Goal: Task Accomplishment & Management: Use online tool/utility

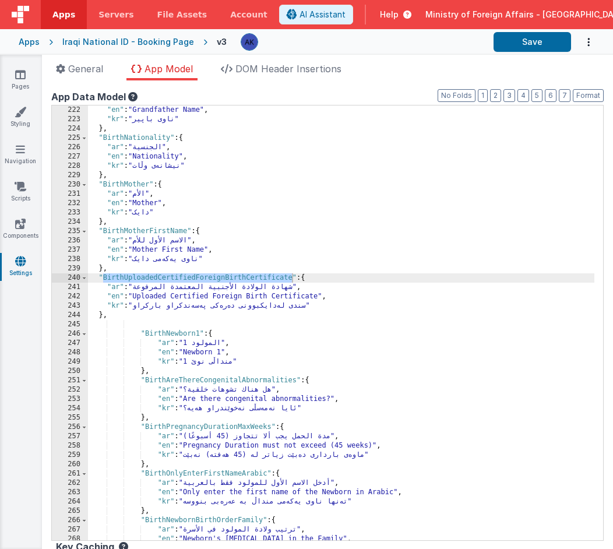
scroll to position [1394, 0]
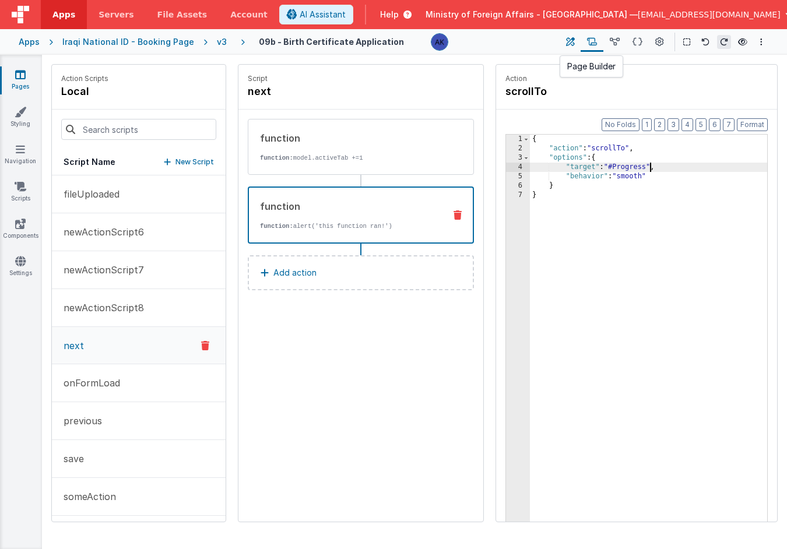
click at [568, 40] on icon at bounding box center [570, 42] width 9 height 12
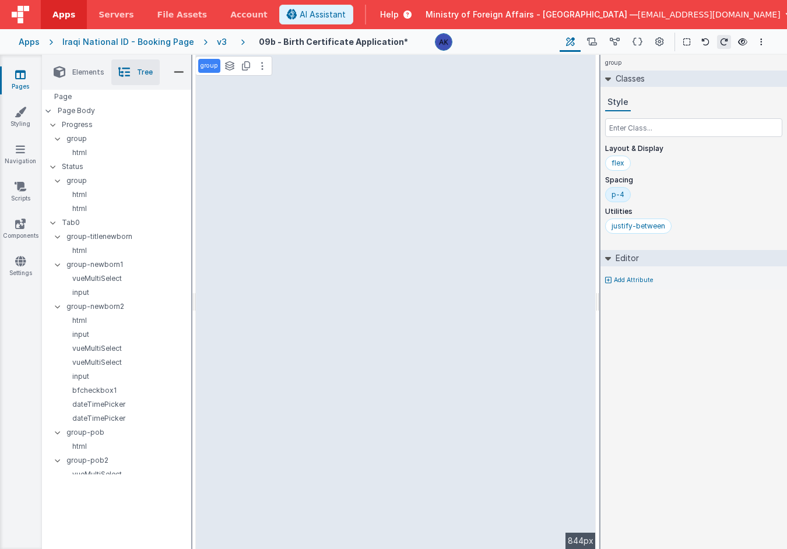
scroll to position [1112, 0]
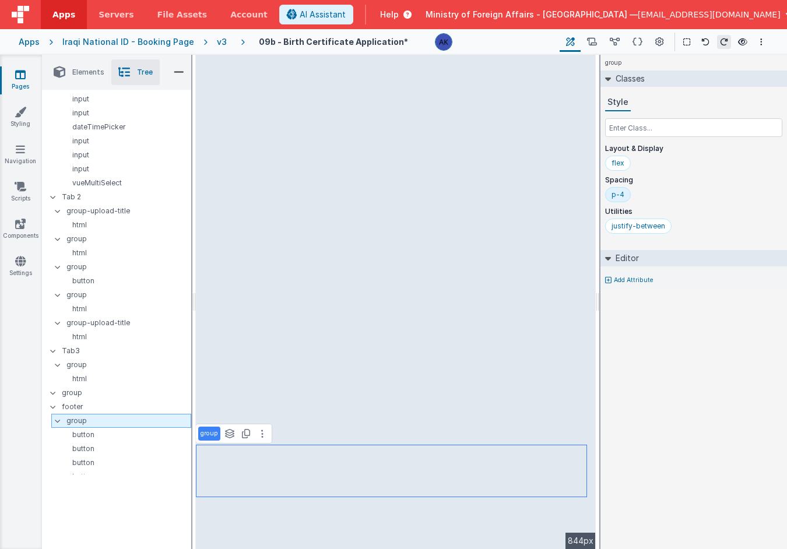
click at [108, 415] on p "group" at bounding box center [128, 420] width 124 height 13
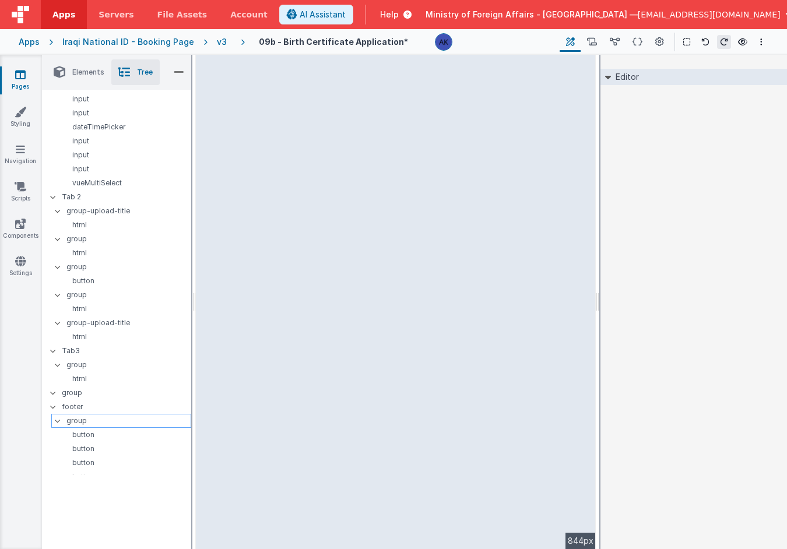
click at [92, 414] on p "group" at bounding box center [128, 420] width 124 height 13
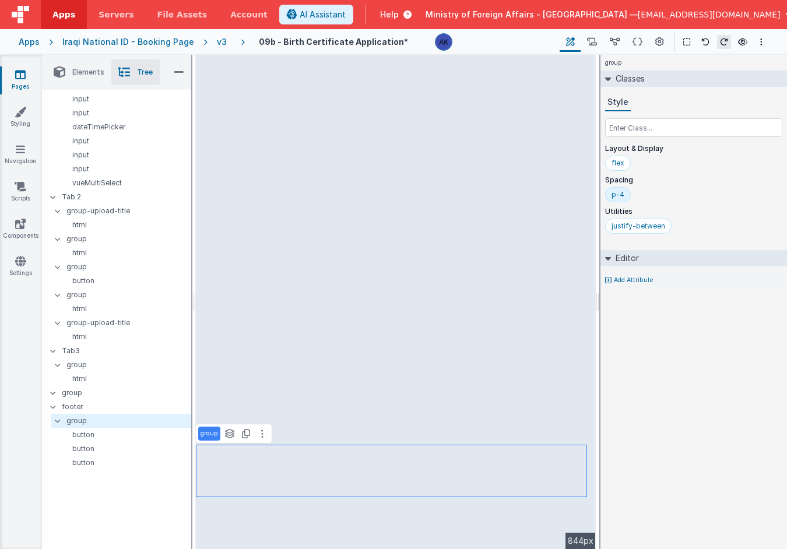
click at [212, 436] on p "group" at bounding box center [209, 433] width 17 height 9
type input "group-buttons"
click at [118, 430] on p "button" at bounding box center [126, 434] width 130 height 9
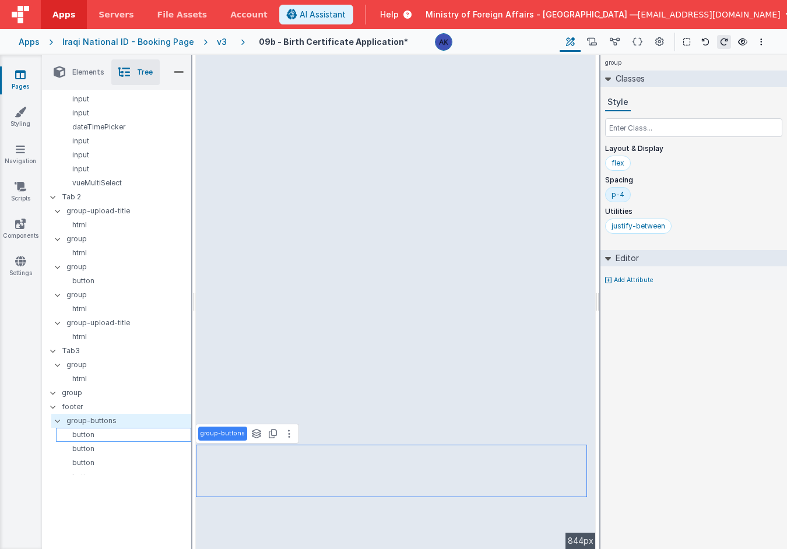
select select "previous"
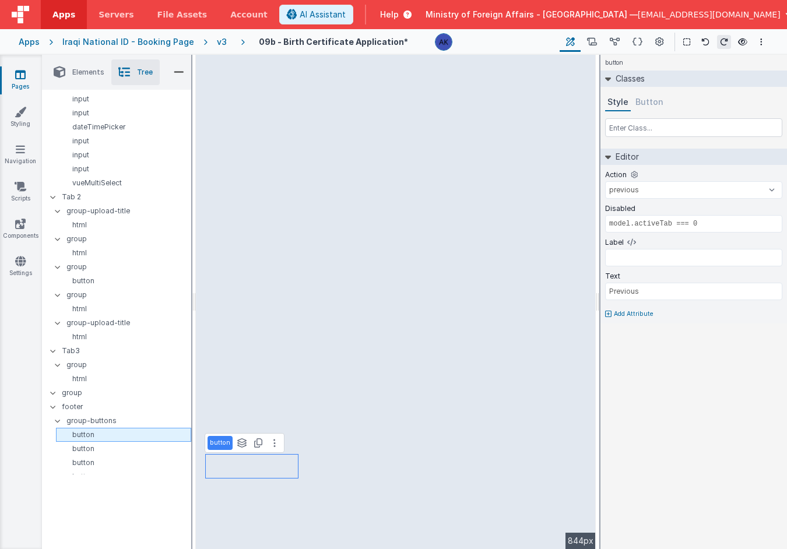
click at [117, 430] on p "button" at bounding box center [126, 434] width 130 height 9
select select "previous"
click at [221, 440] on p "button" at bounding box center [220, 442] width 20 height 9
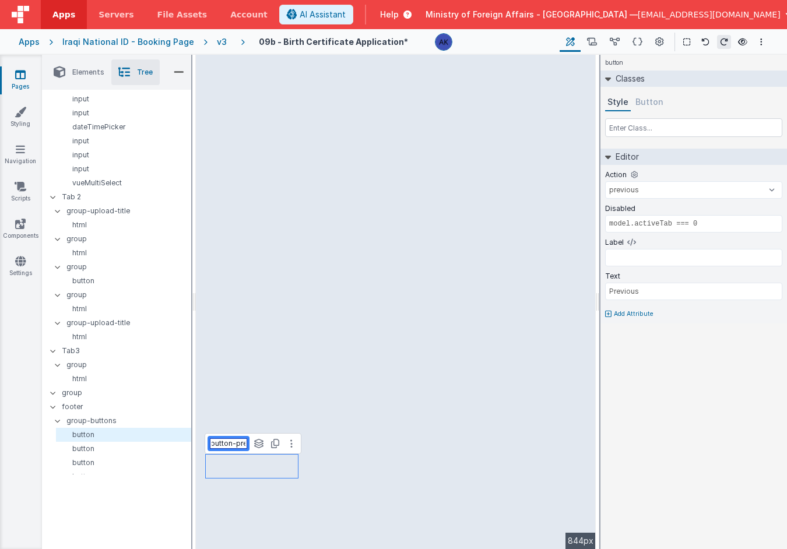
type input "button-prev"
select select "save"
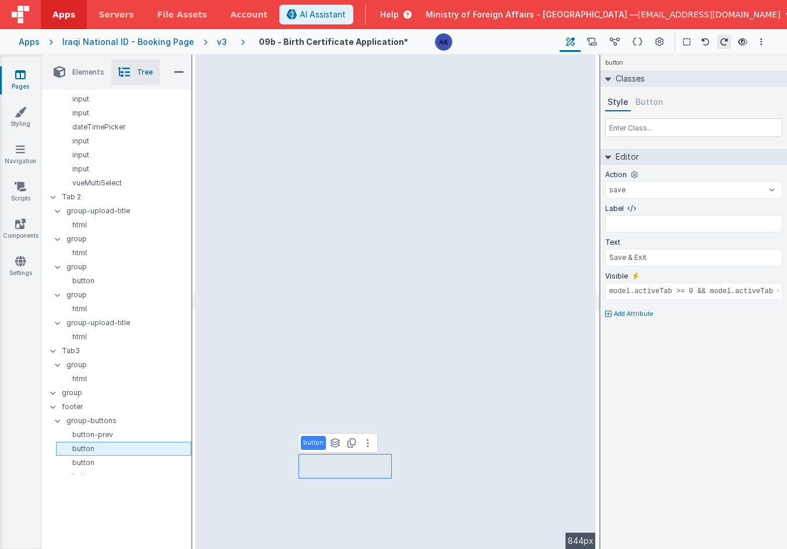
click at [135, 444] on p "button" at bounding box center [126, 448] width 130 height 9
select select "save"
click at [311, 443] on p "button" at bounding box center [313, 442] width 20 height 9
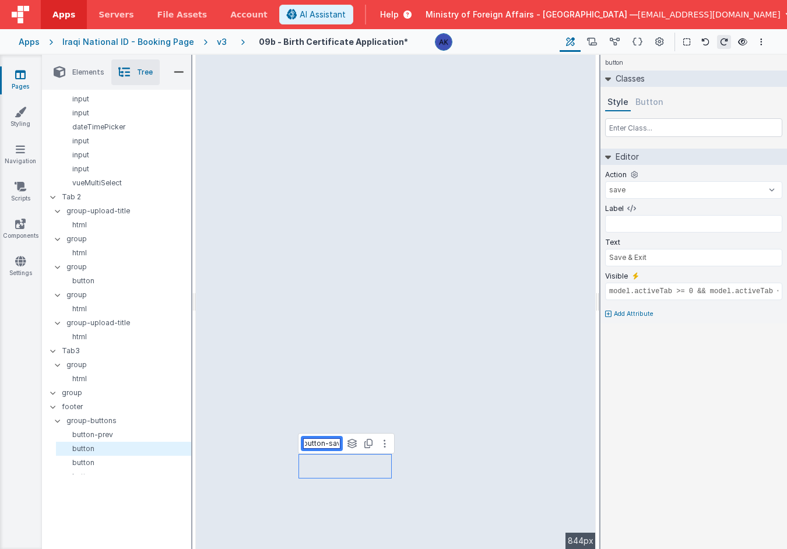
type input "button-save"
select select
type input "Submit & Print"
type input "model.activeTab === 3"
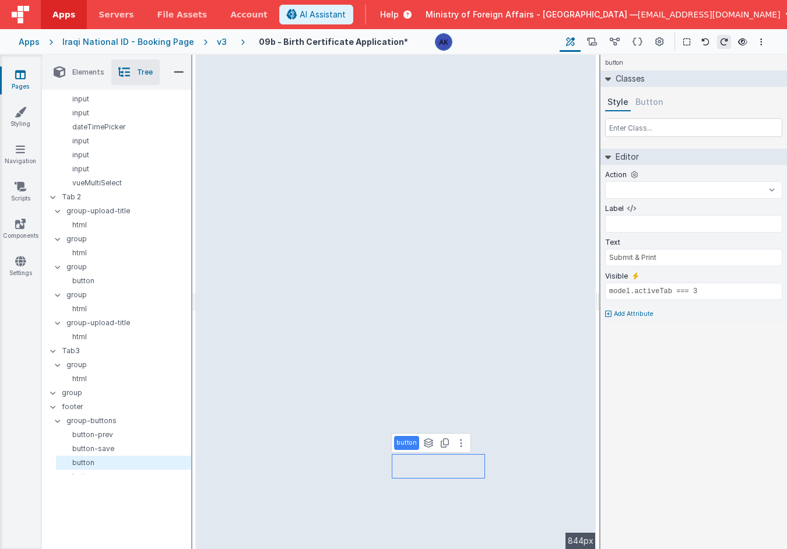
click at [412, 443] on p "button" at bounding box center [406, 442] width 20 height 9
select select
type input "button-"
select select
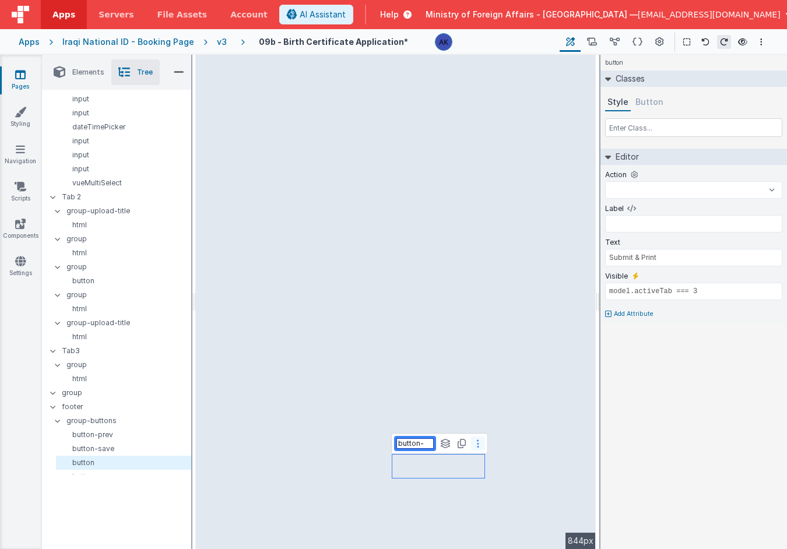
type input "button-p"
select select
type input "button-pr"
select select
type input "button-pri"
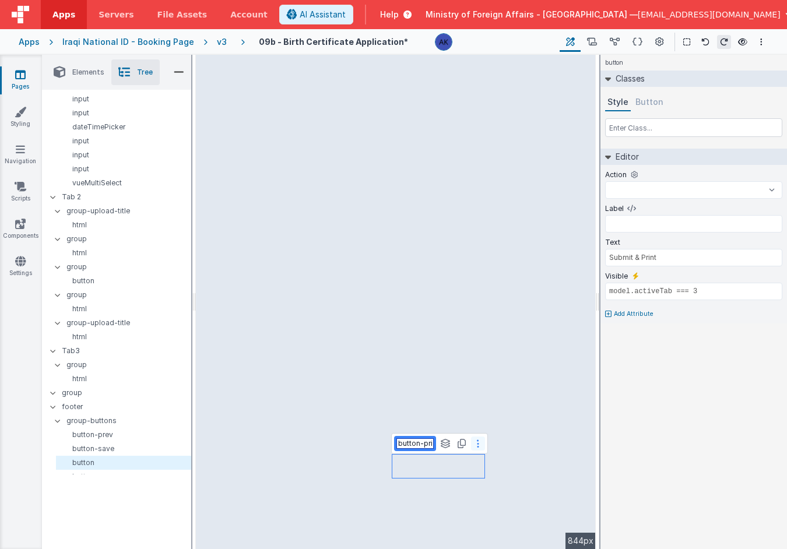
select select
type input "button-prin"
select select
type input "button-print"
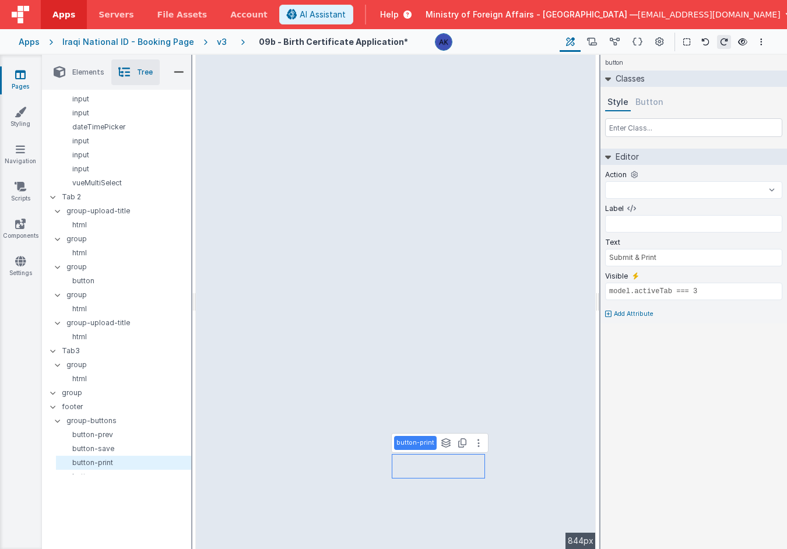
select select "next"
type input "Next"
type input "model.activeTab <= 2"
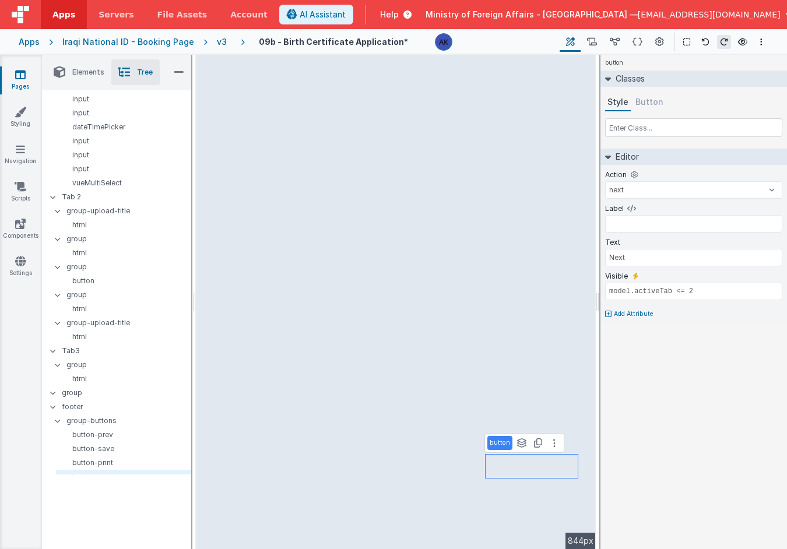
click at [505, 445] on p "button" at bounding box center [500, 442] width 20 height 9
type input "button-next"
click at [114, 414] on p "group-buttons" at bounding box center [128, 420] width 124 height 13
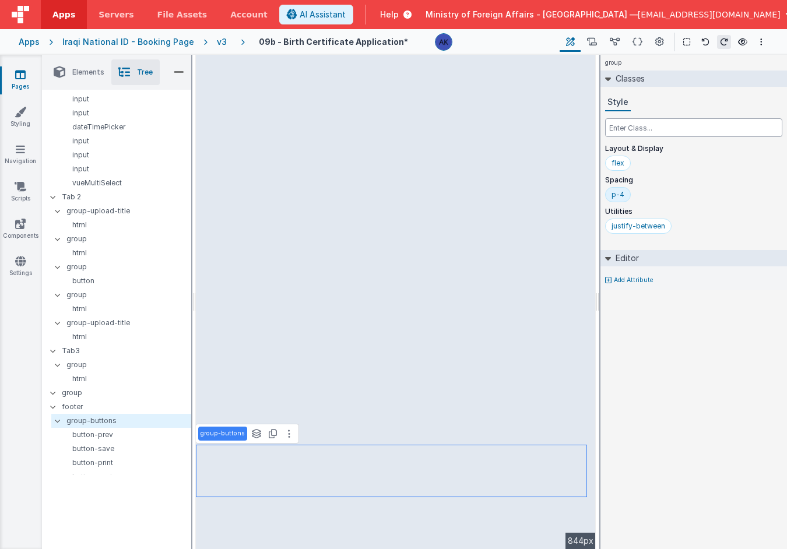
click at [642, 133] on input "text" at bounding box center [693, 127] width 177 height 19
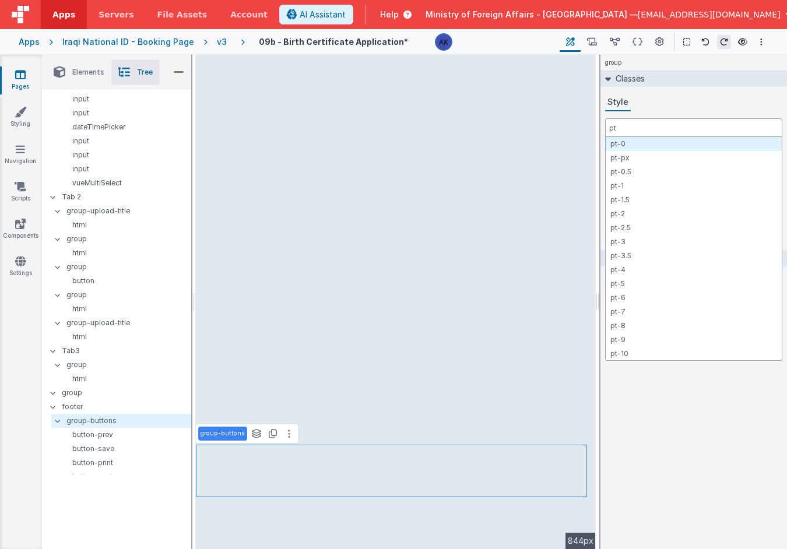
type input "p"
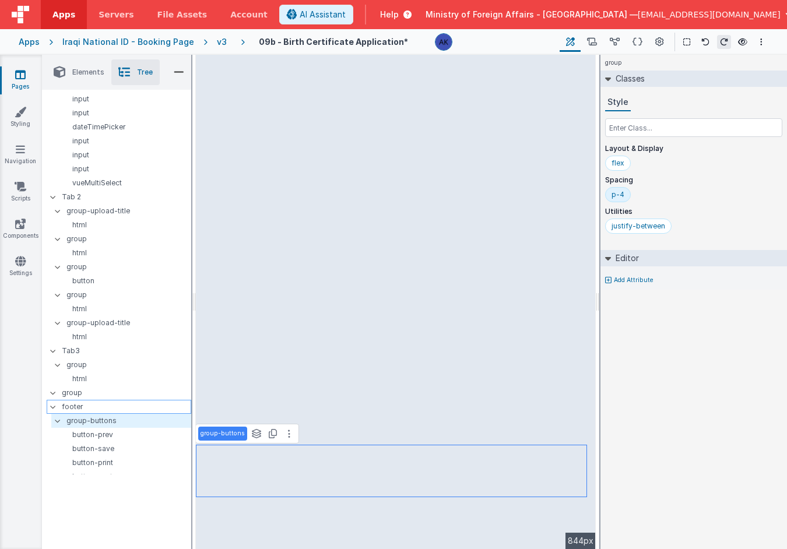
click at [102, 400] on p "footer" at bounding box center [126, 406] width 129 height 13
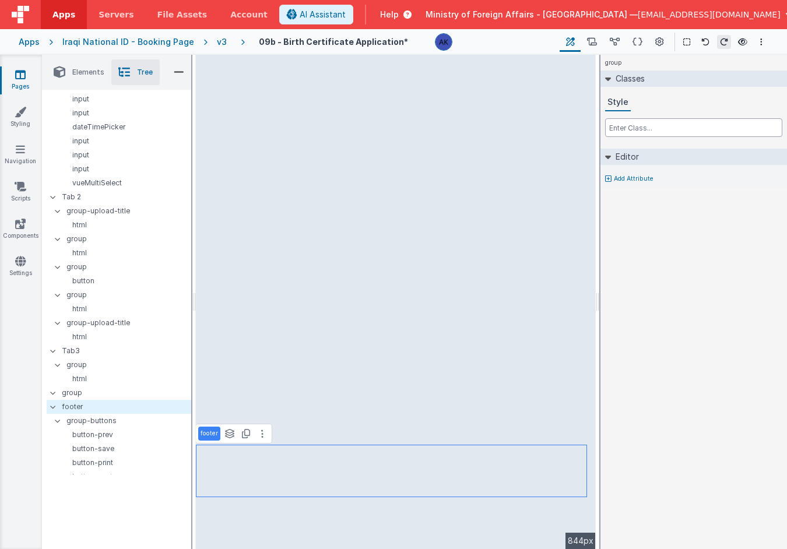
click at [638, 132] on input "text" at bounding box center [693, 127] width 177 height 19
type input "p"
click at [138, 414] on p "group-buttons" at bounding box center [128, 420] width 124 height 13
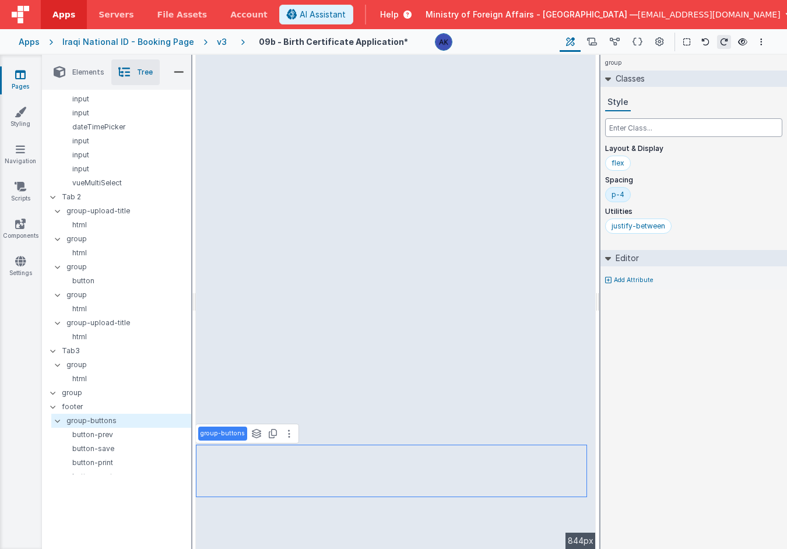
click at [646, 129] on input "text" at bounding box center [693, 127] width 177 height 19
type input "m"
click at [53, 391] on icon at bounding box center [52, 392] width 9 height 3
click at [54, 388] on icon at bounding box center [52, 392] width 3 height 9
click at [71, 359] on p "group" at bounding box center [128, 365] width 124 height 13
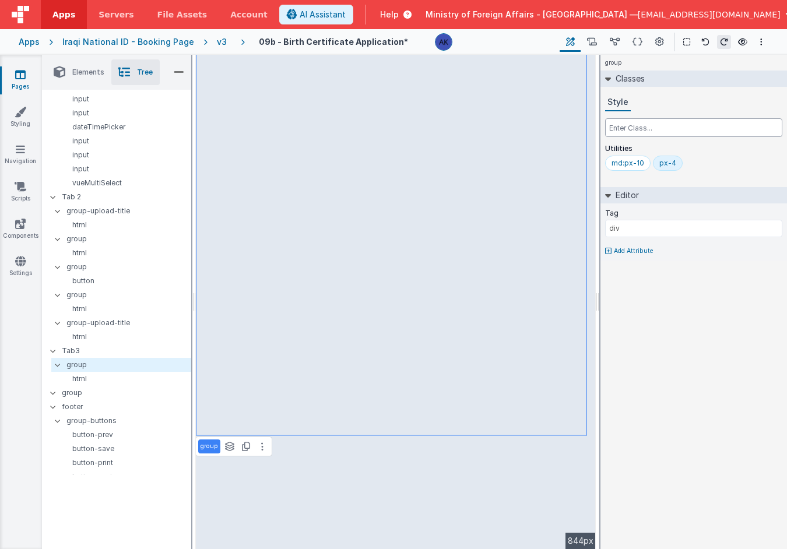
click at [620, 132] on input "text" at bounding box center [693, 127] width 177 height 19
type input "p"
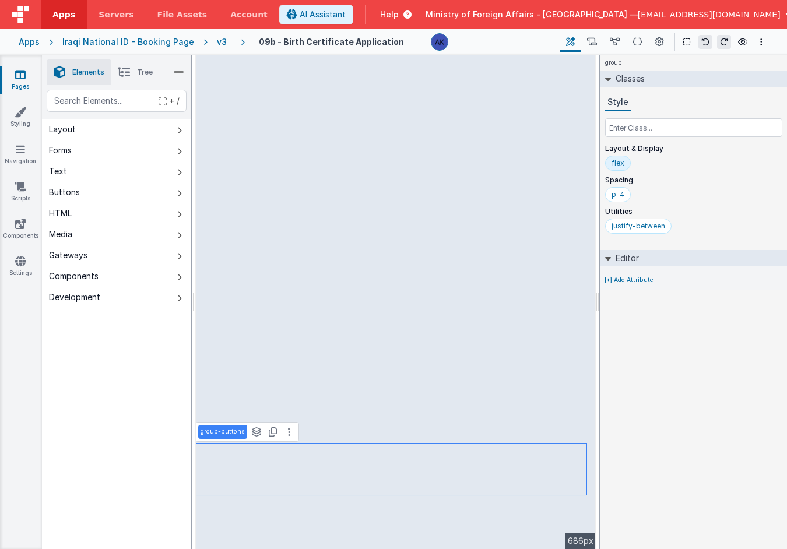
click at [136, 69] on li "Tree" at bounding box center [135, 72] width 48 height 26
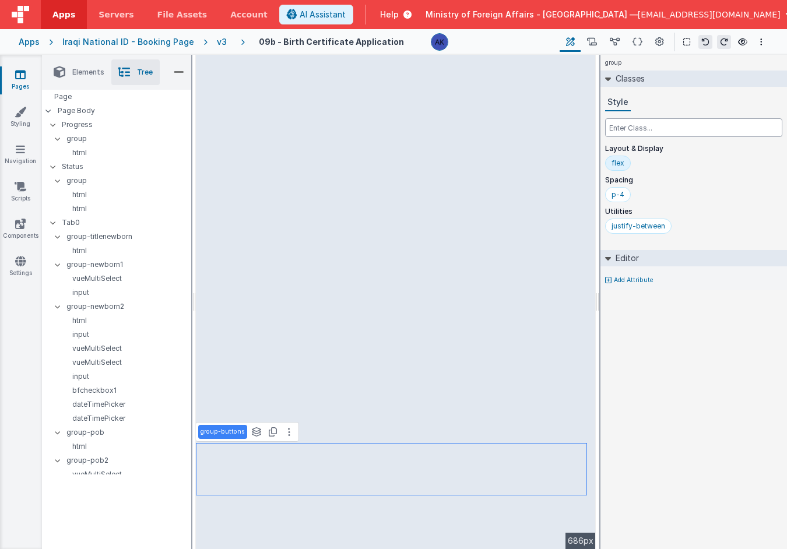
click at [670, 121] on input "text" at bounding box center [693, 127] width 177 height 19
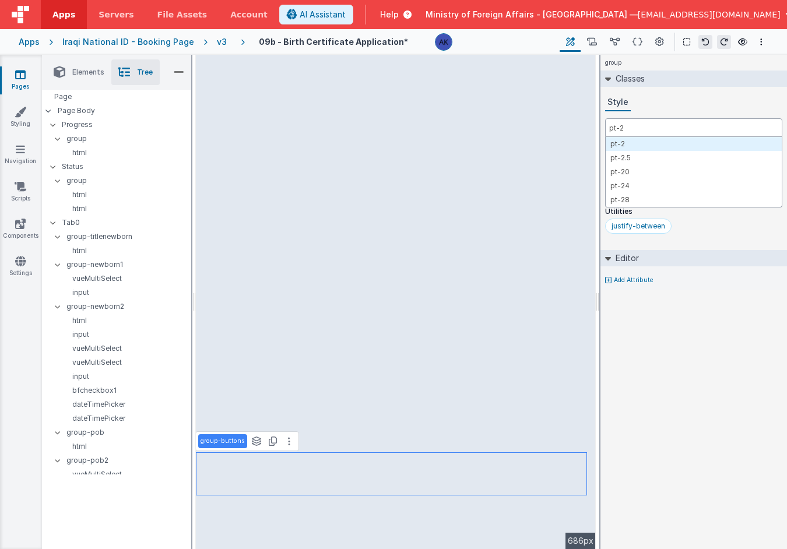
type input "pt-20"
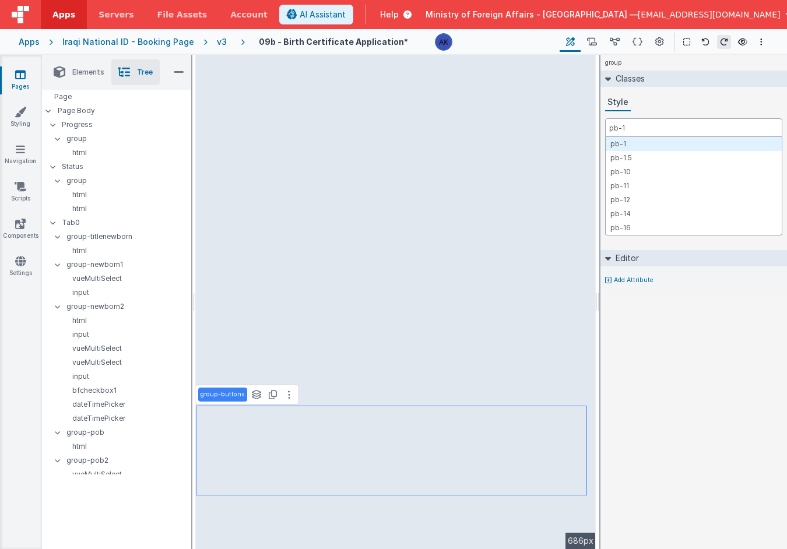
type input "pb-10"
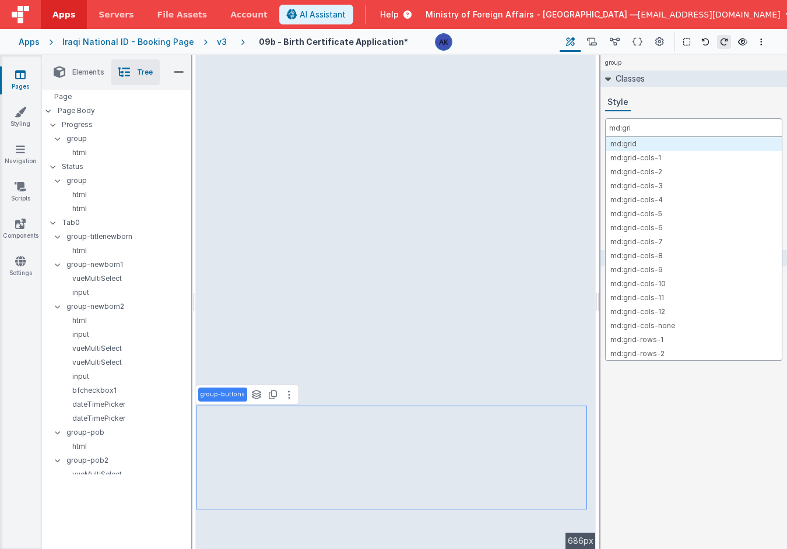
type input "md:grid"
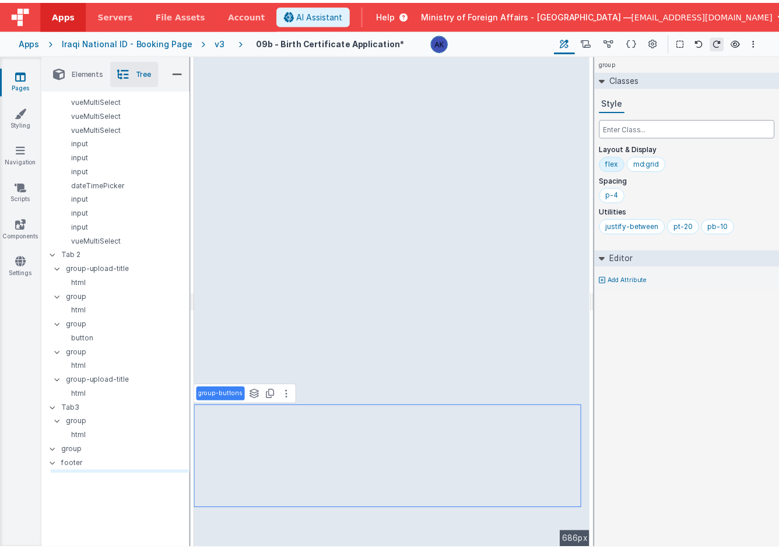
scroll to position [1112, 0]
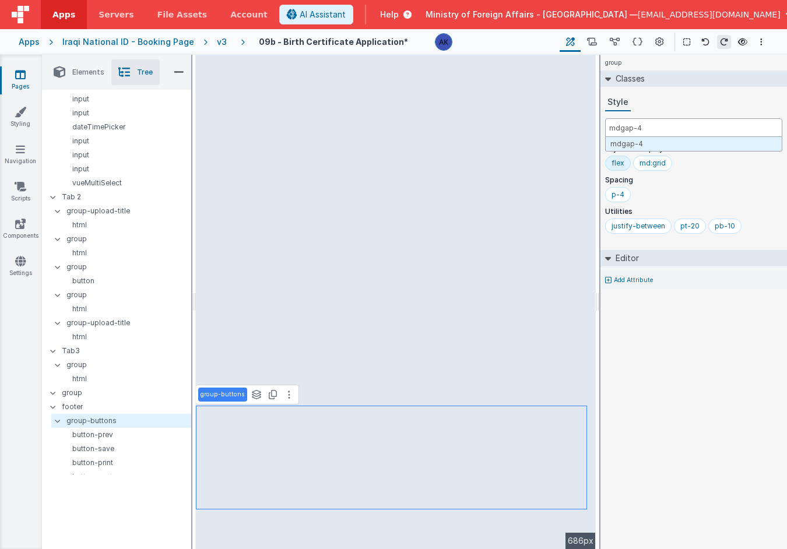
type input "md:gap-4"
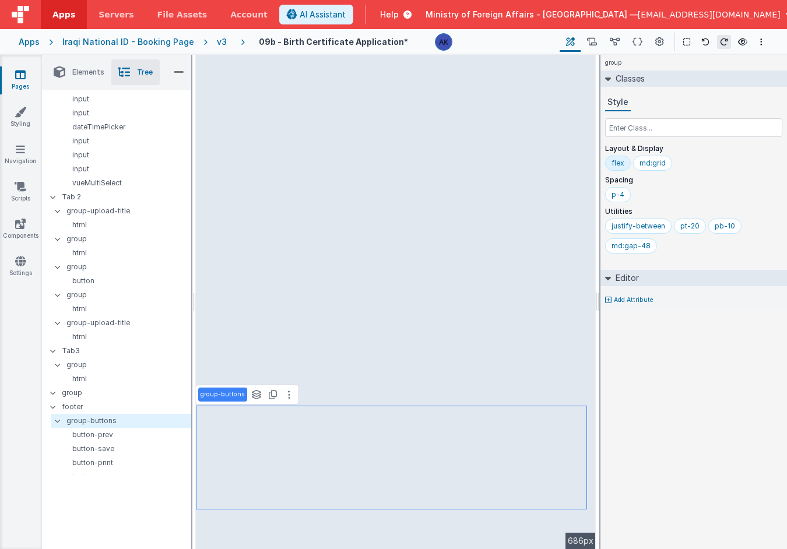
click at [610, 167] on div "flex" at bounding box center [618, 163] width 26 height 15
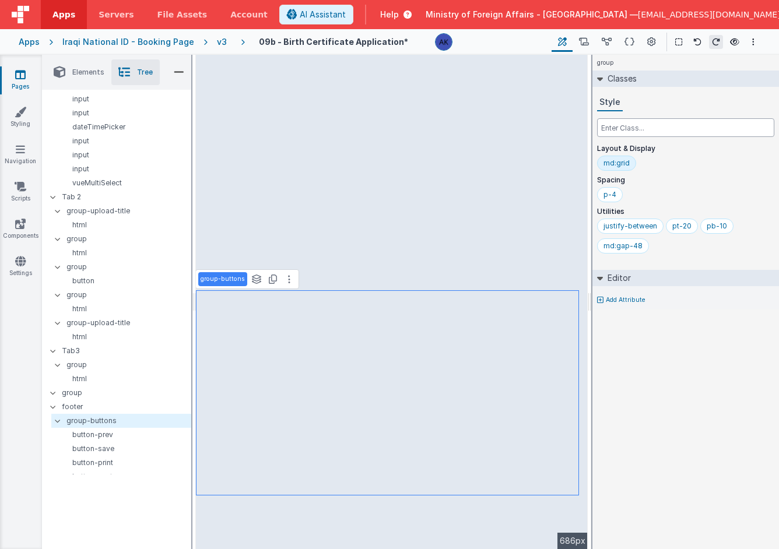
click at [626, 124] on input "text" at bounding box center [685, 127] width 177 height 19
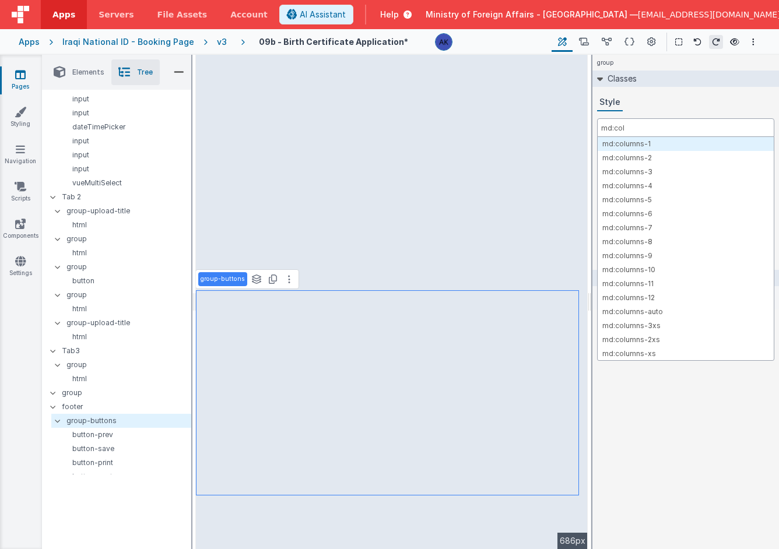
type input "md:col-"
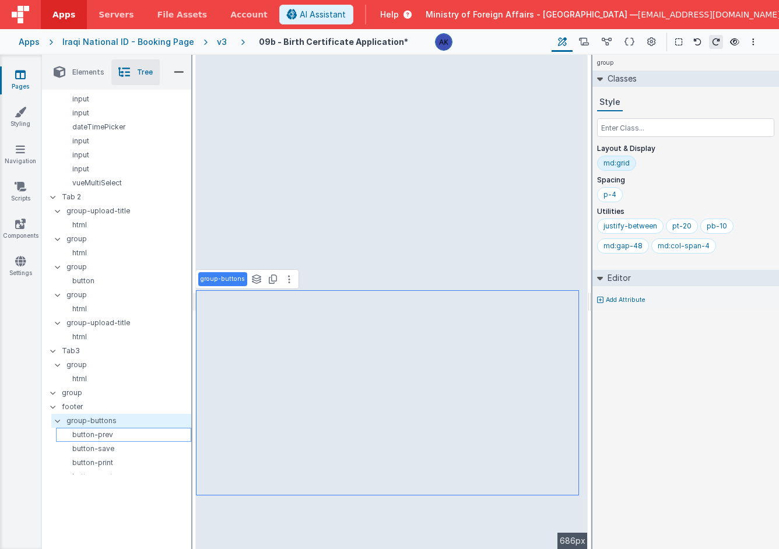
click at [133, 430] on p "button-prev" at bounding box center [126, 434] width 130 height 9
select select "previous"
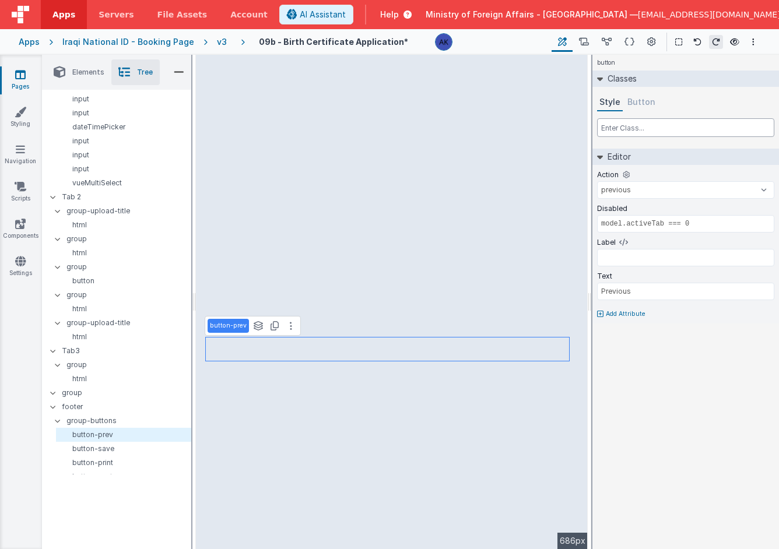
click at [622, 130] on input "text" at bounding box center [685, 127] width 177 height 19
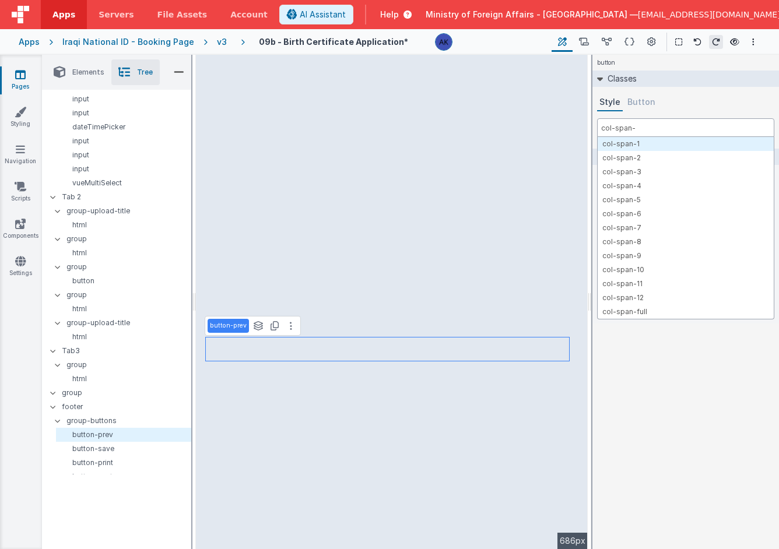
type input "col-span-1"
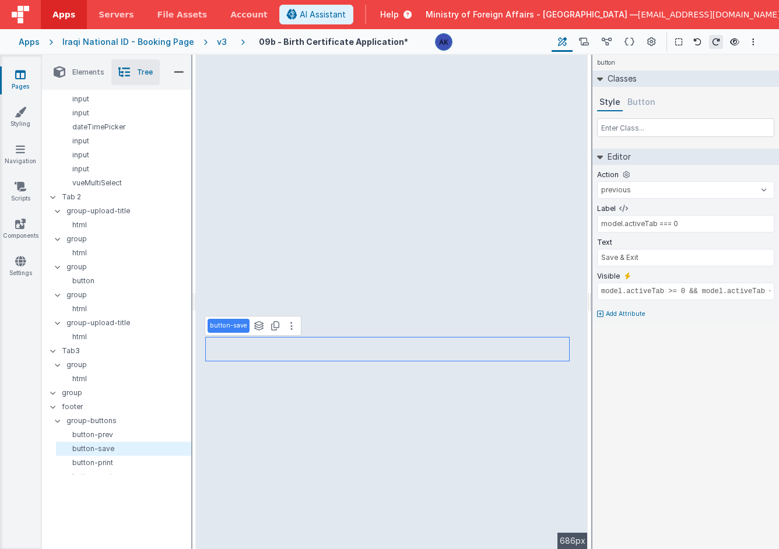
select select "save"
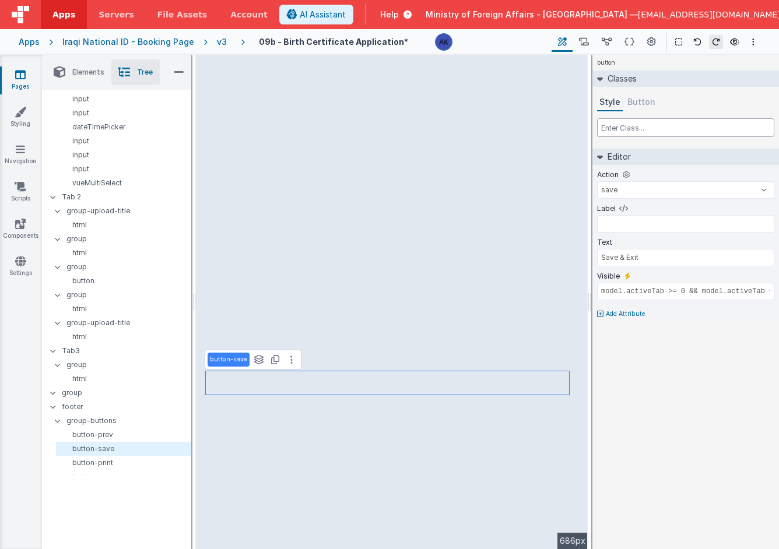
click at [670, 132] on input "text" at bounding box center [685, 127] width 177 height 19
type input "col-span-1"
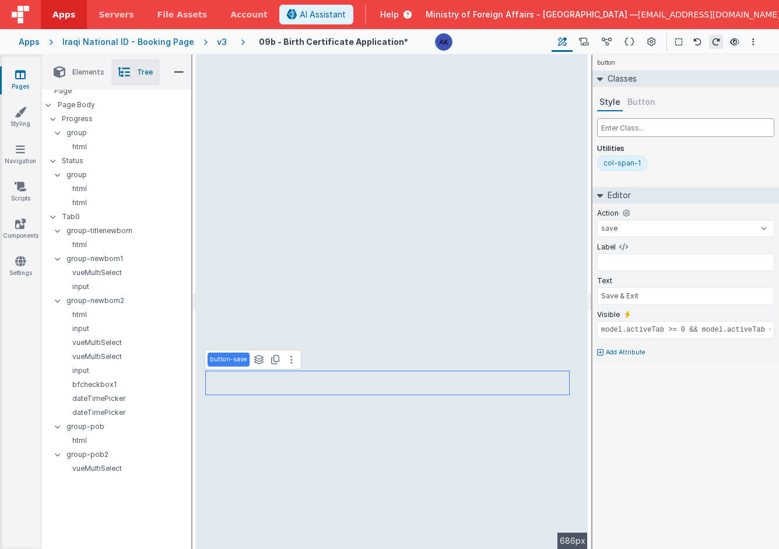
scroll to position [0, 0]
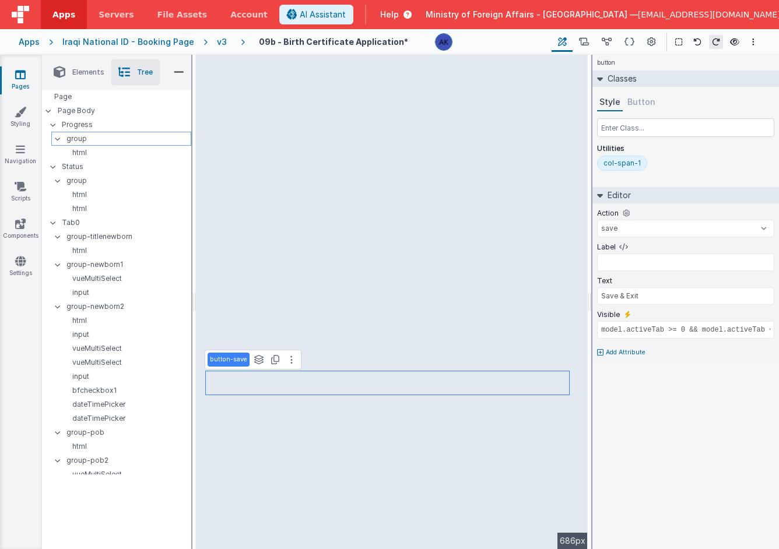
click at [96, 139] on p "group" at bounding box center [128, 138] width 124 height 13
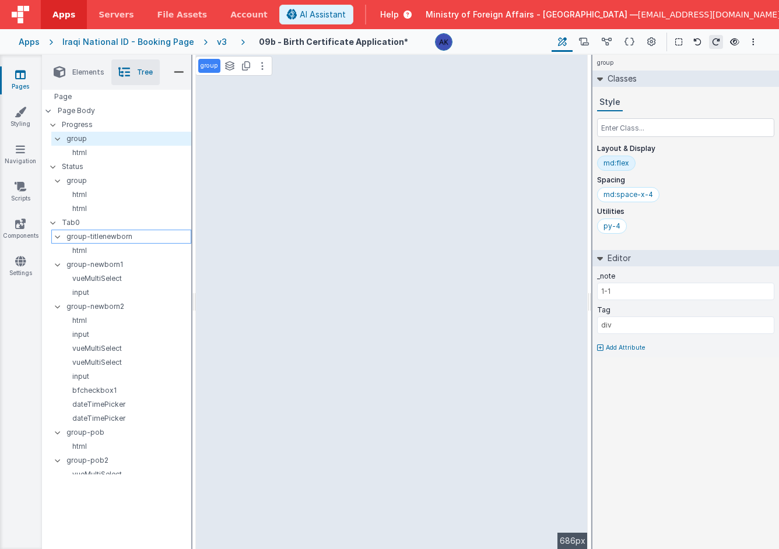
click at [103, 237] on p "group-titlenewborn" at bounding box center [128, 236] width 124 height 13
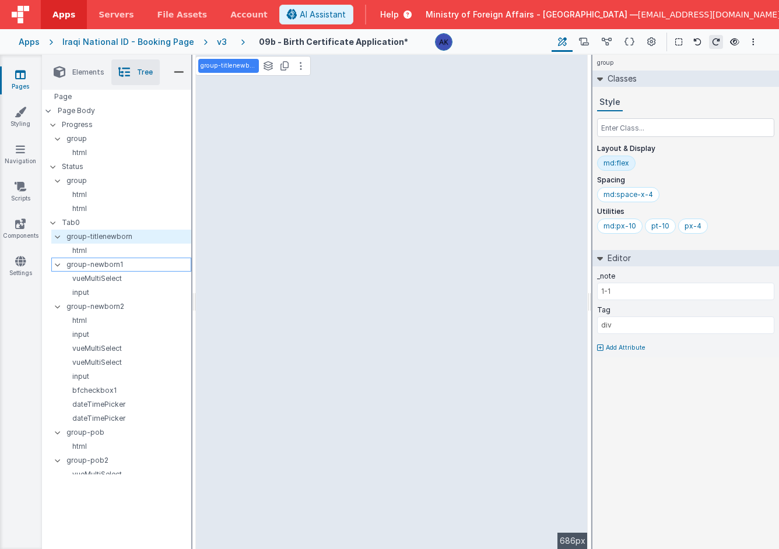
click at [106, 265] on p "group-newborn1" at bounding box center [128, 264] width 124 height 13
type input "1-2"
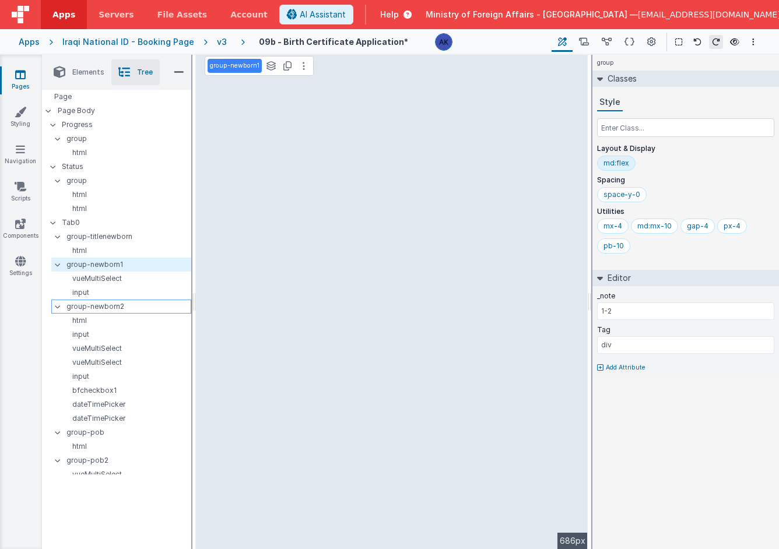
click at [103, 303] on p "group-newborn2" at bounding box center [128, 306] width 124 height 13
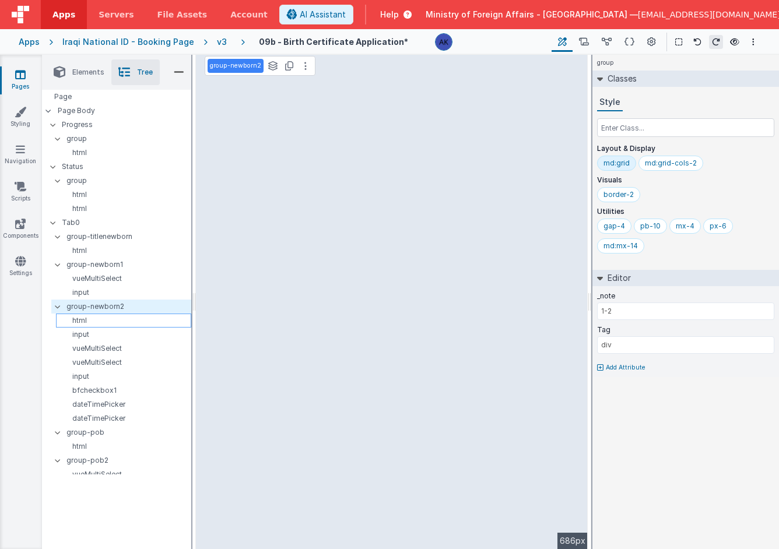
click at [102, 317] on p "html" at bounding box center [126, 320] width 130 height 9
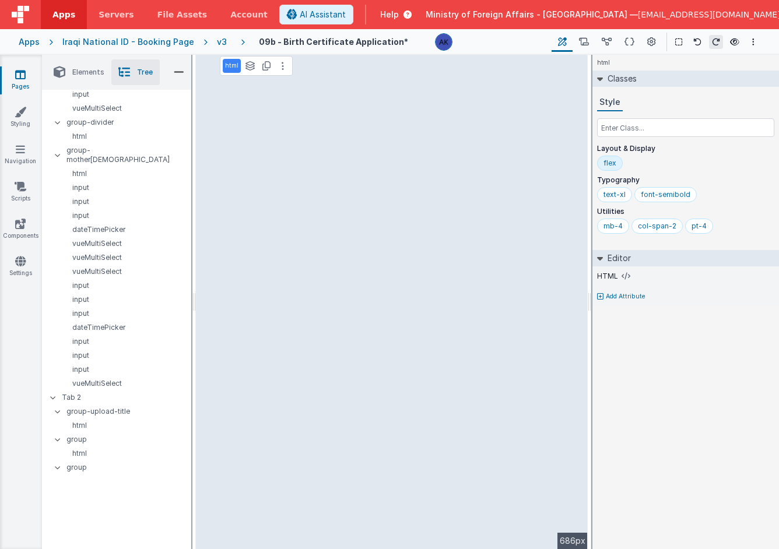
scroll to position [1112, 0]
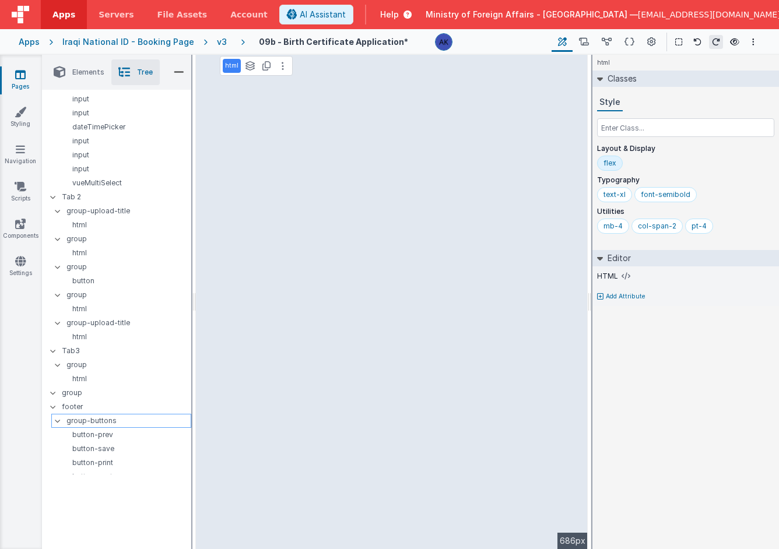
click at [110, 414] on p "group-buttons" at bounding box center [128, 420] width 124 height 13
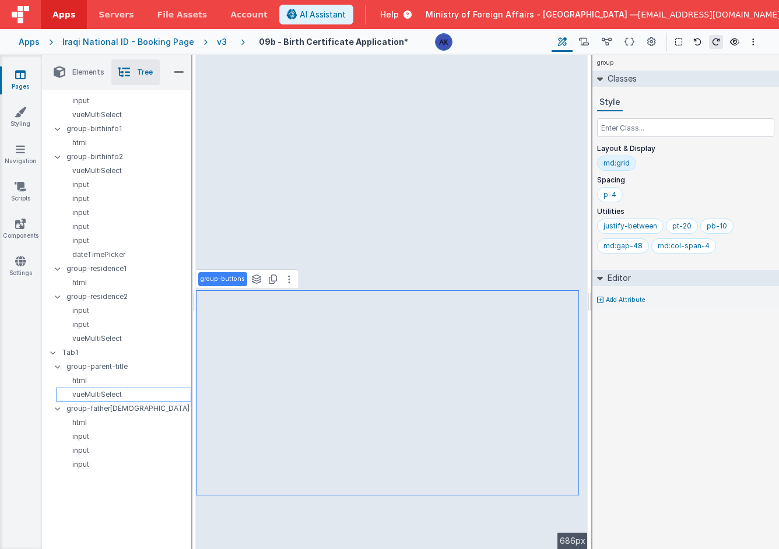
scroll to position [389, 0]
click at [102, 408] on p "group-father1" at bounding box center [128, 407] width 124 height 13
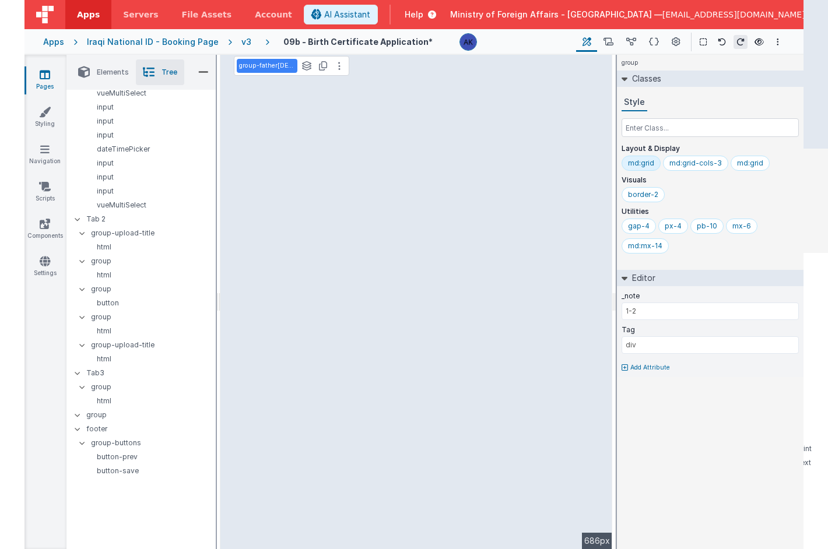
scroll to position [1112, 0]
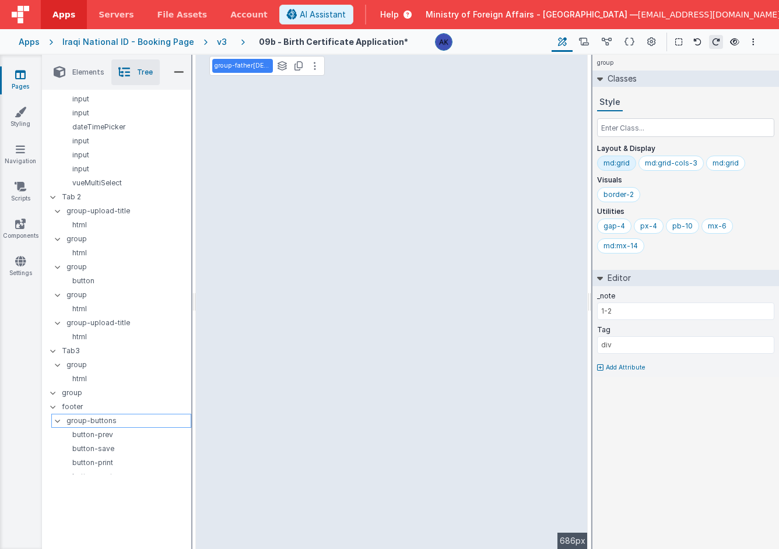
click at [106, 414] on p "group-buttons" at bounding box center [128, 420] width 124 height 13
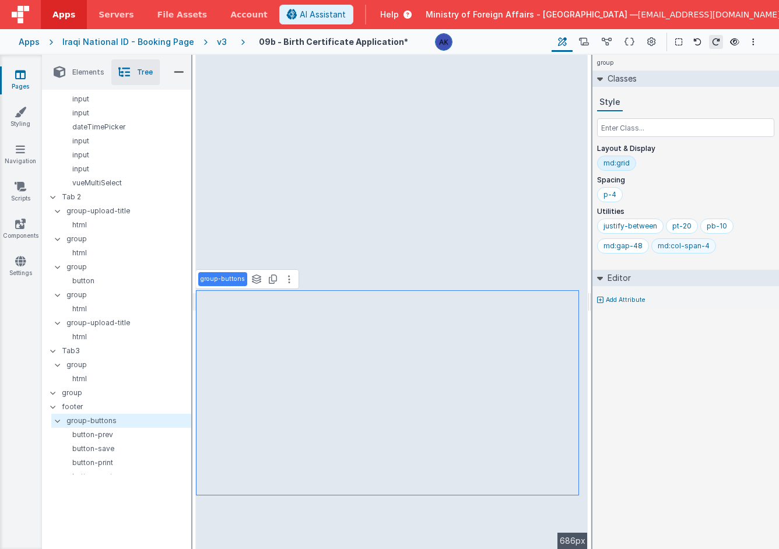
click at [668, 246] on div "md:col-span-4" at bounding box center [684, 245] width 52 height 9
click at [649, 128] on input "text" at bounding box center [685, 127] width 177 height 19
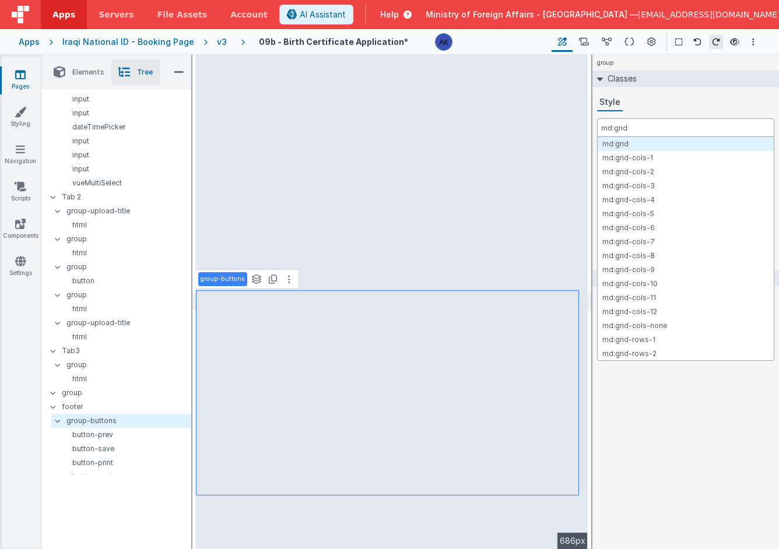
type input "md:grid-"
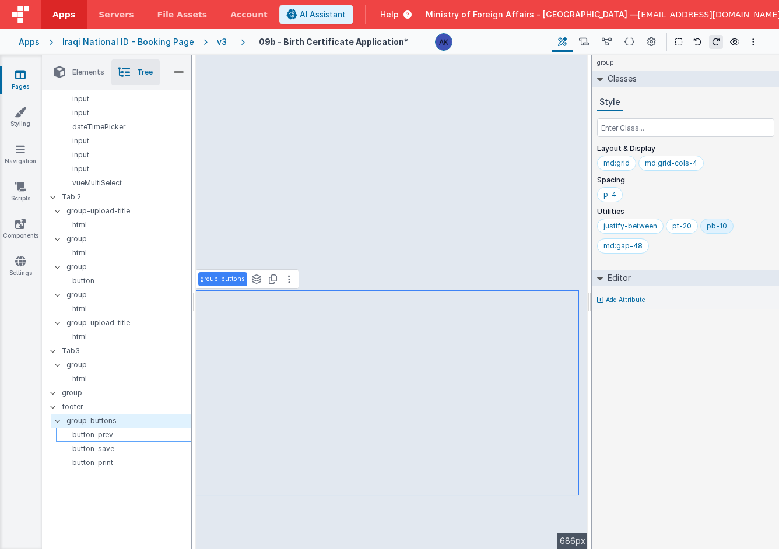
click at [160, 430] on p "button-prev" at bounding box center [126, 434] width 130 height 9
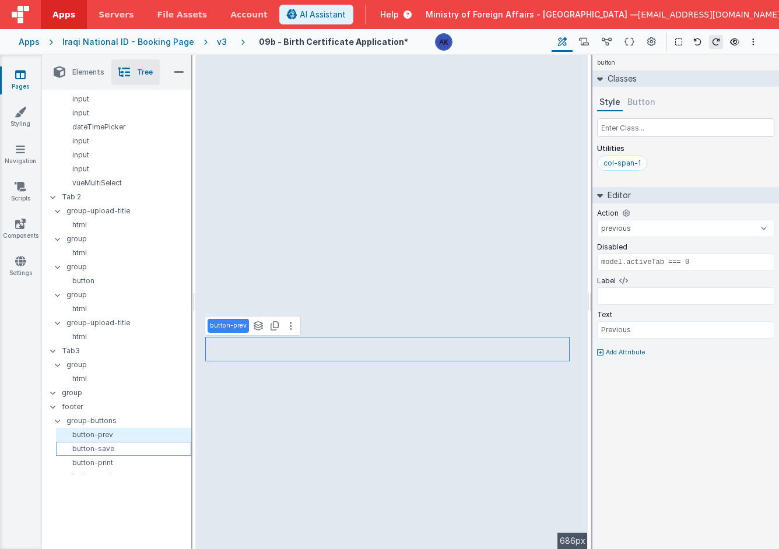
click at [155, 442] on div "button-save" at bounding box center [123, 449] width 135 height 14
select select "save"
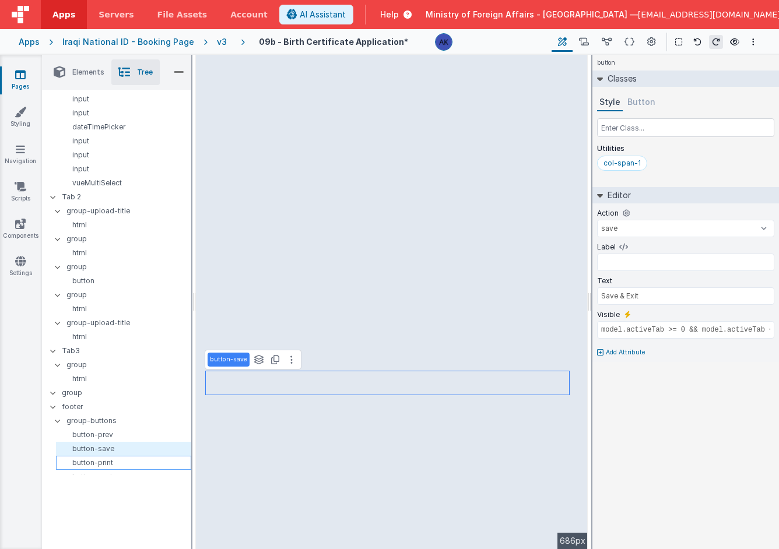
click at [132, 456] on div "button-print" at bounding box center [123, 463] width 135 height 14
select select
type input "Submit & Print"
type input "model.activeTab === 3"
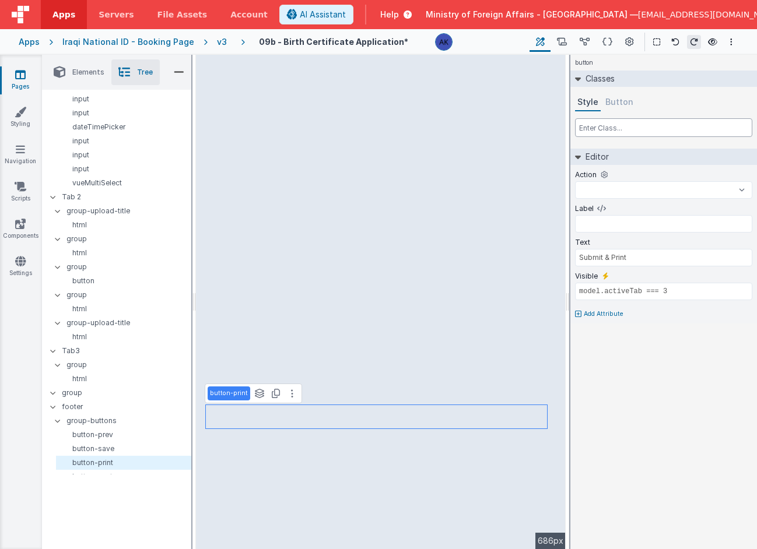
click at [611, 131] on input "text" at bounding box center [663, 127] width 177 height 19
select select
type input "c"
select select
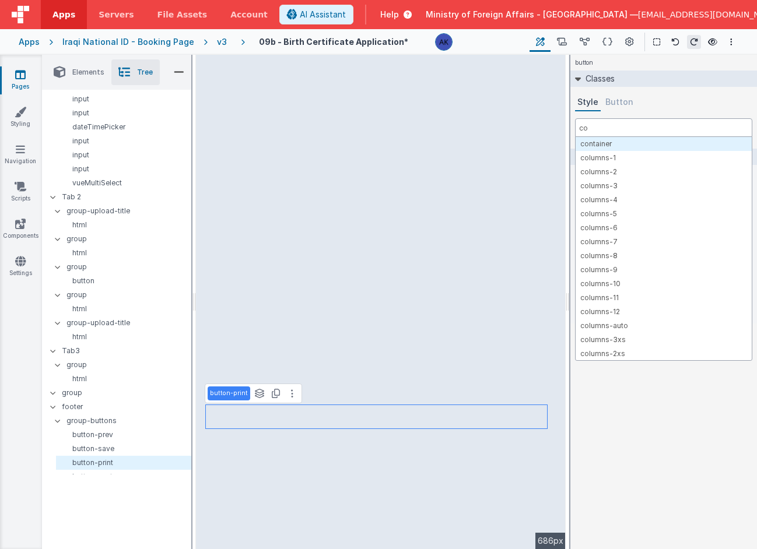
type input "col"
select select
type input "col-"
select select
type input "col-sp"
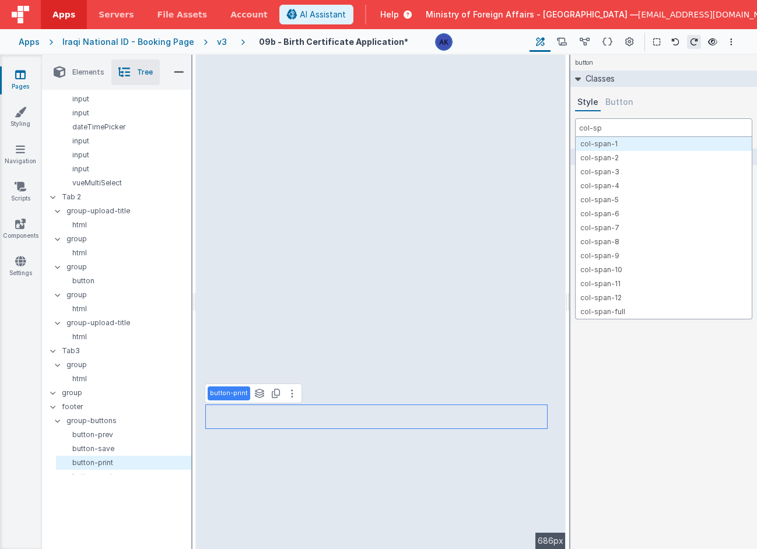
select select
type input "col-span"
select select
type input "col-span-"
select select
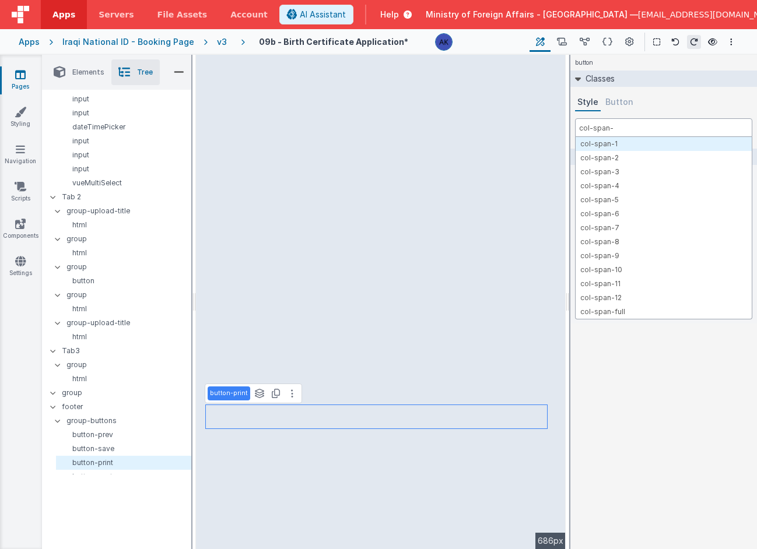
type input "col-span-1"
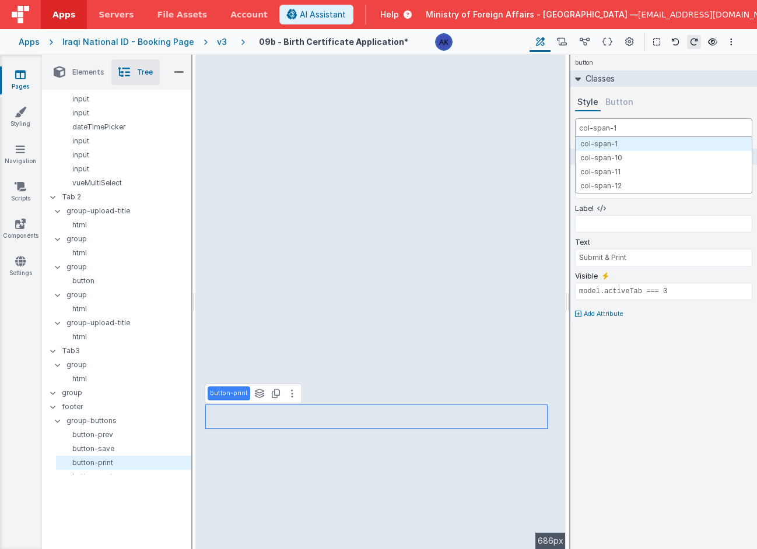
select select
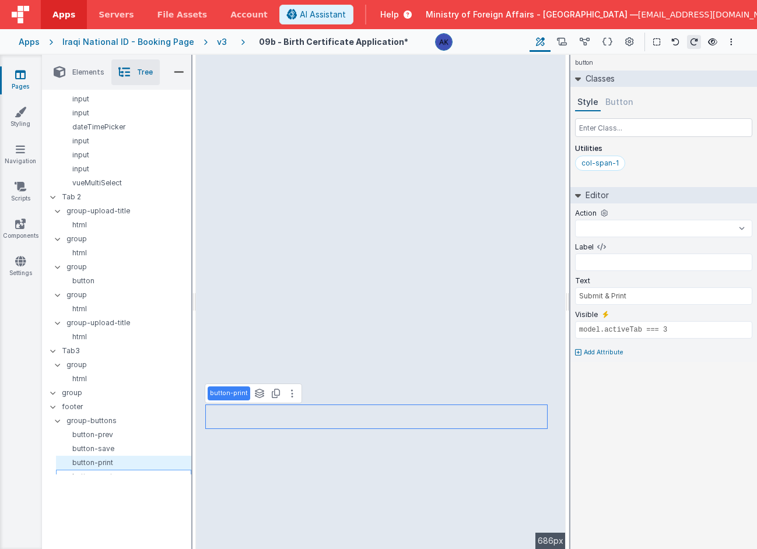
click at [120, 472] on p "button-next" at bounding box center [126, 476] width 130 height 9
select select "next"
type input "Next"
type input "model.activeTab <= 2"
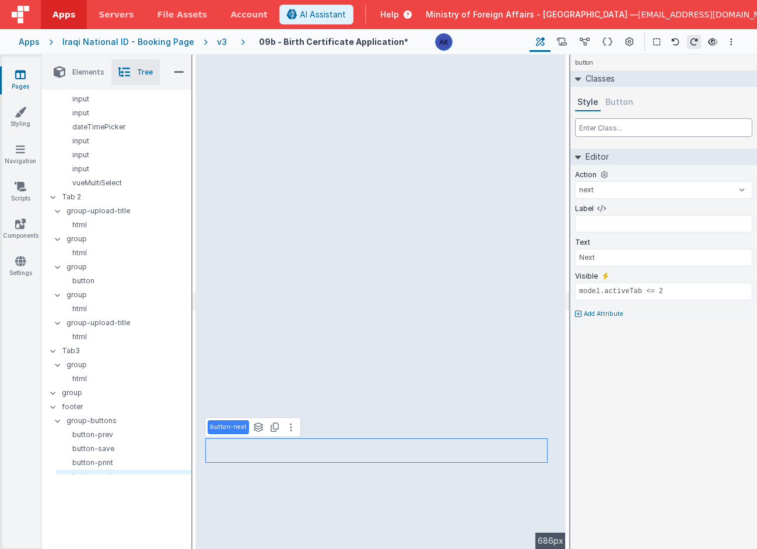
click at [602, 133] on input "text" at bounding box center [663, 127] width 177 height 19
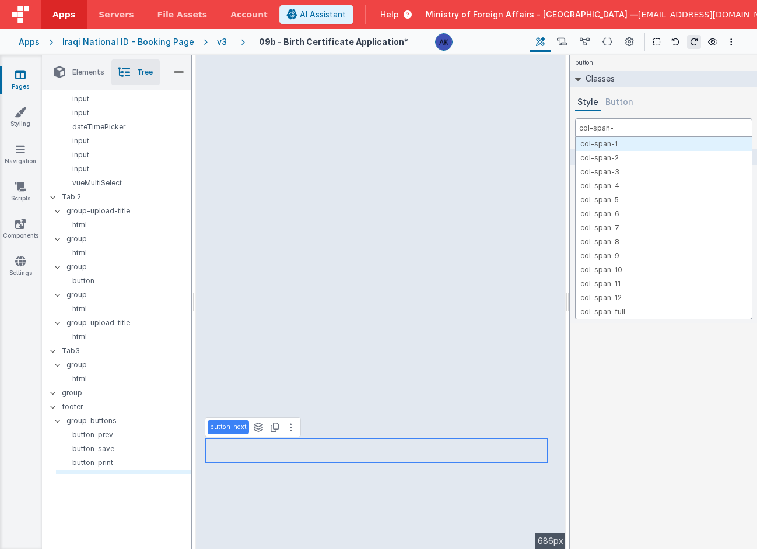
type input "col-span-1"
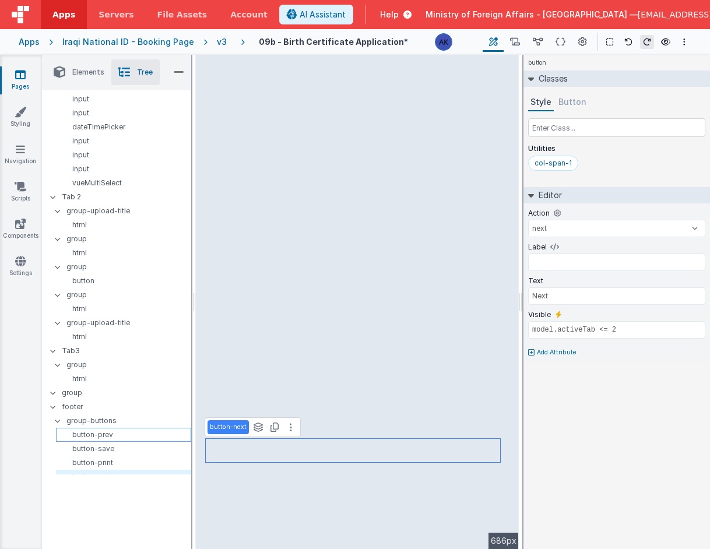
click at [132, 430] on p "button-prev" at bounding box center [126, 434] width 130 height 9
select select "previous"
type input "model.activeTab === 0"
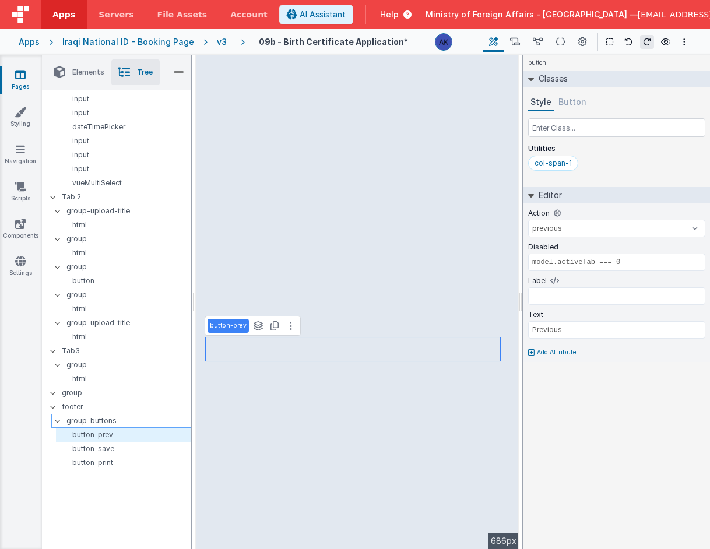
click at [128, 414] on p "group-buttons" at bounding box center [128, 420] width 124 height 13
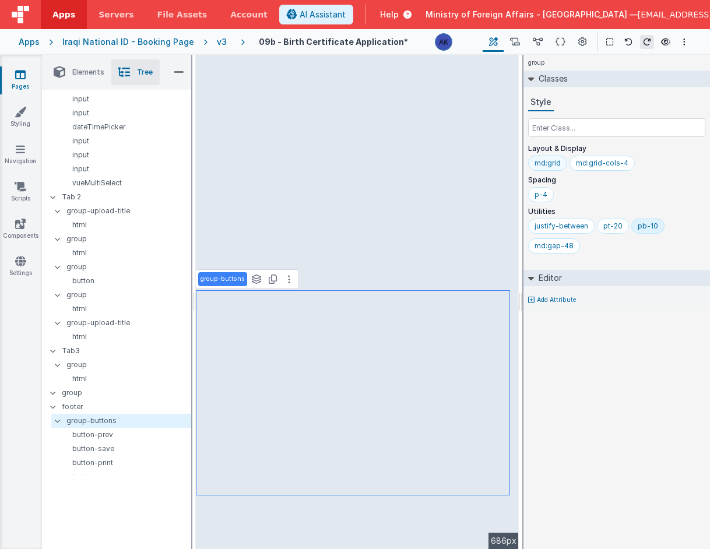
click at [545, 165] on div "md:grid" at bounding box center [548, 163] width 26 height 9
click at [545, 165] on div "md:grid-cols-4" at bounding box center [561, 163] width 52 height 9
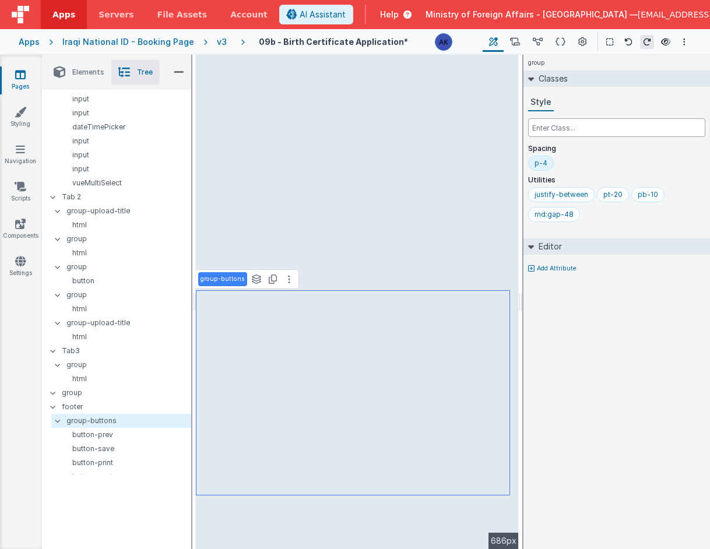
click at [547, 131] on input "text" at bounding box center [616, 127] width 177 height 19
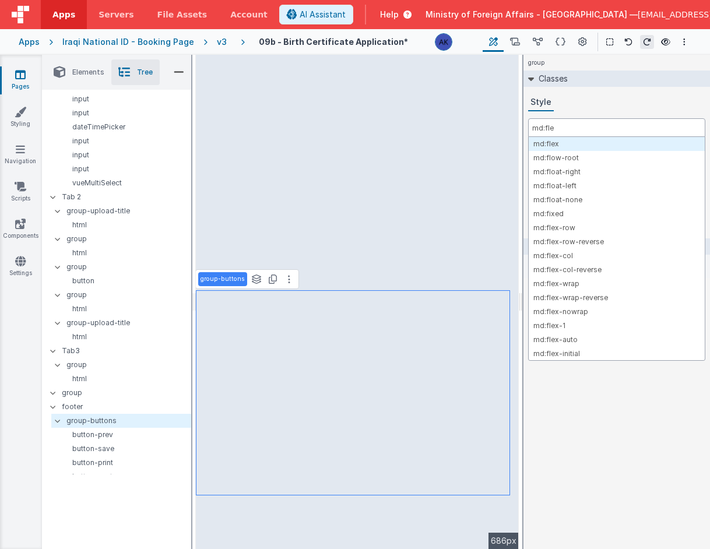
type input "md:flex"
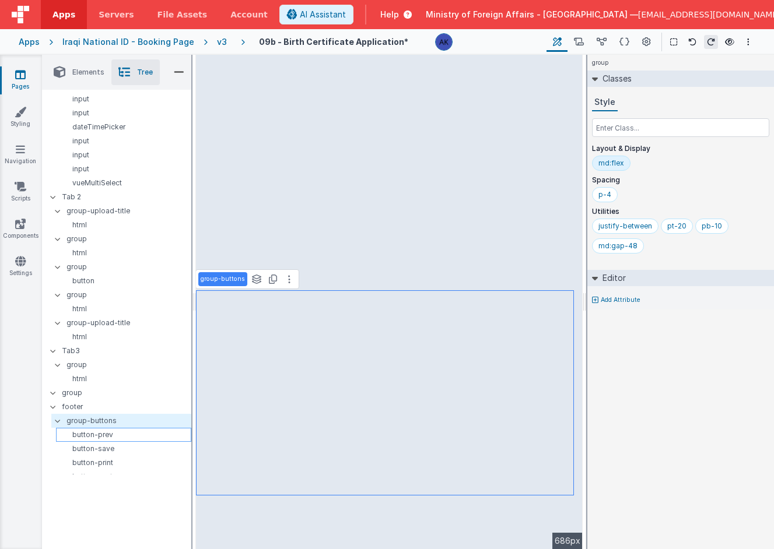
click at [78, 430] on p "button-prev" at bounding box center [126, 434] width 130 height 9
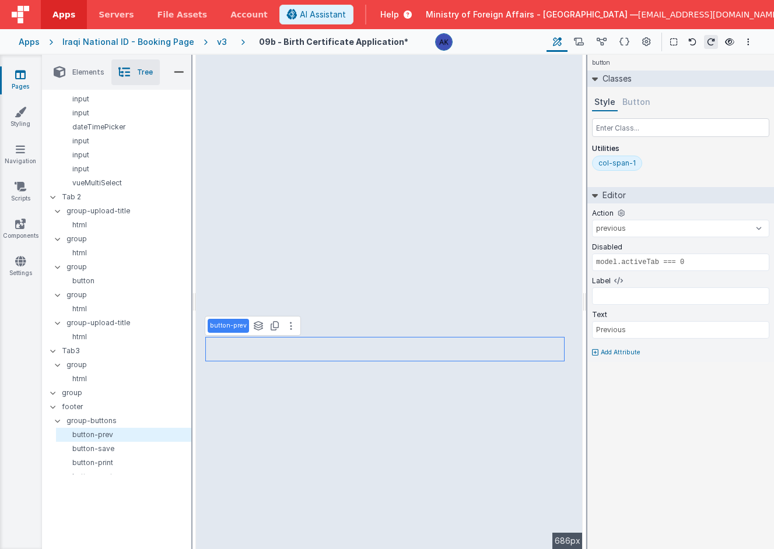
click at [619, 166] on div "col-span-1" at bounding box center [616, 163] width 37 height 9
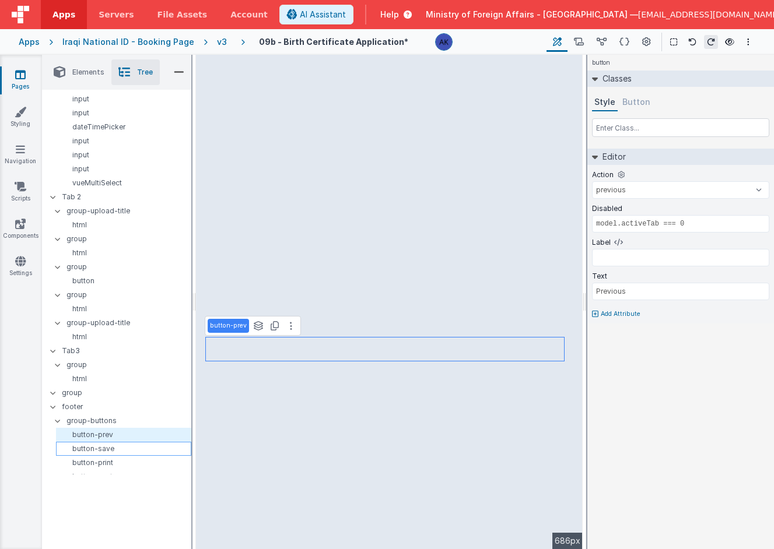
click at [161, 444] on p "button-save" at bounding box center [126, 448] width 130 height 9
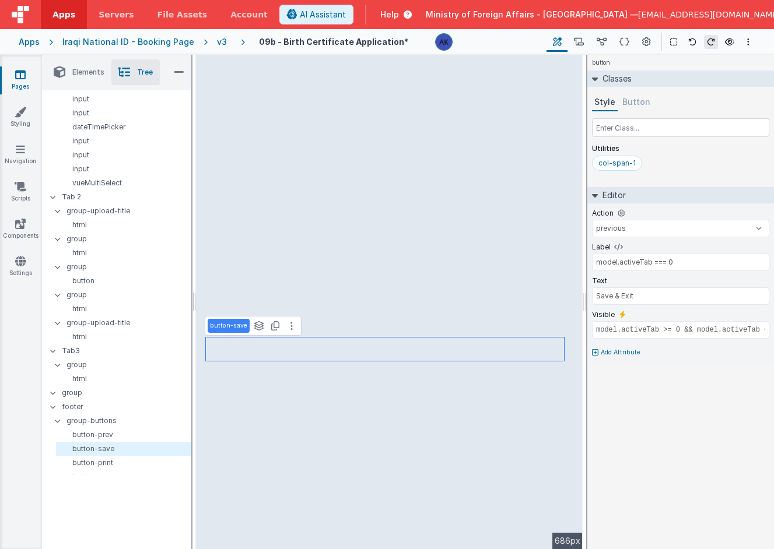
select select "save"
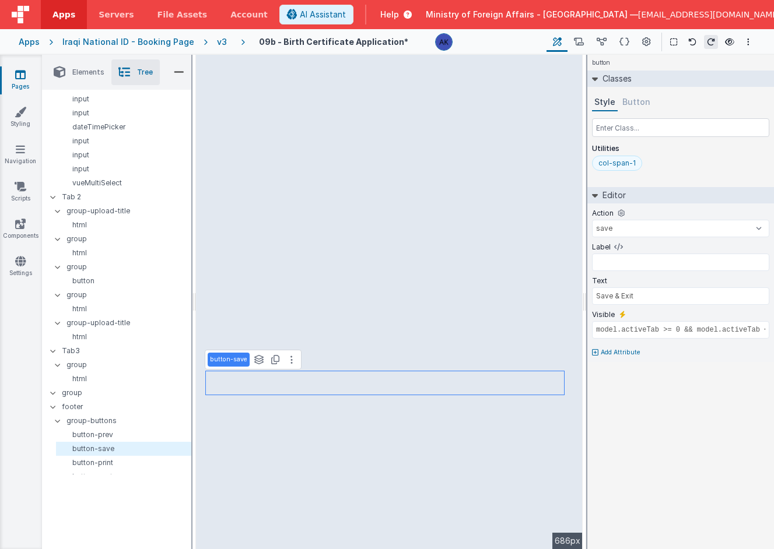
click at [619, 166] on div "col-span-1" at bounding box center [616, 163] width 37 height 9
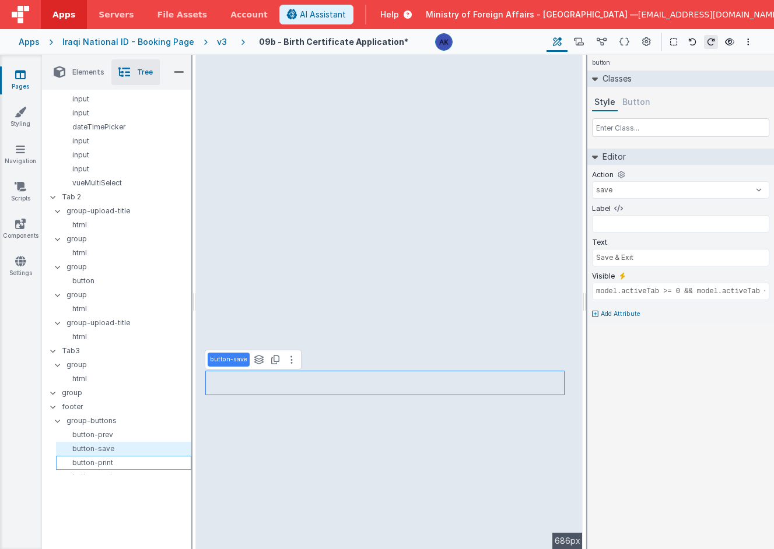
click at [127, 458] on p "button-print" at bounding box center [126, 462] width 130 height 9
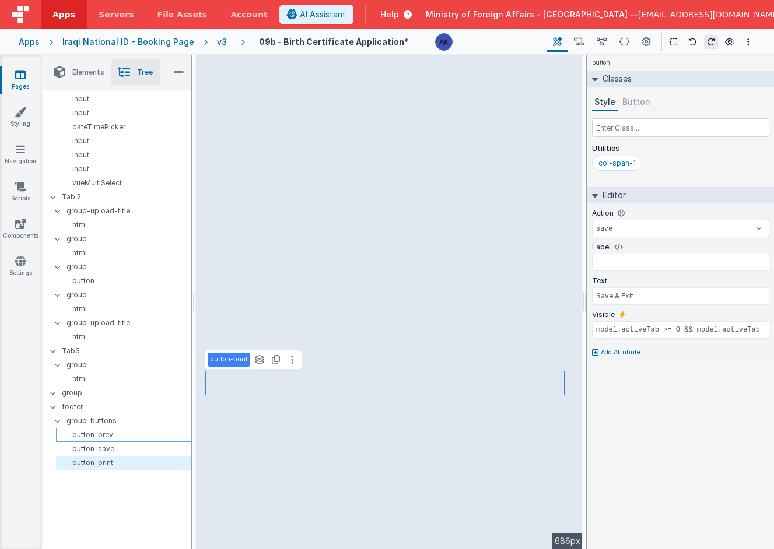
select select
type input "Submit & Print"
type input "model.activeTab === 3"
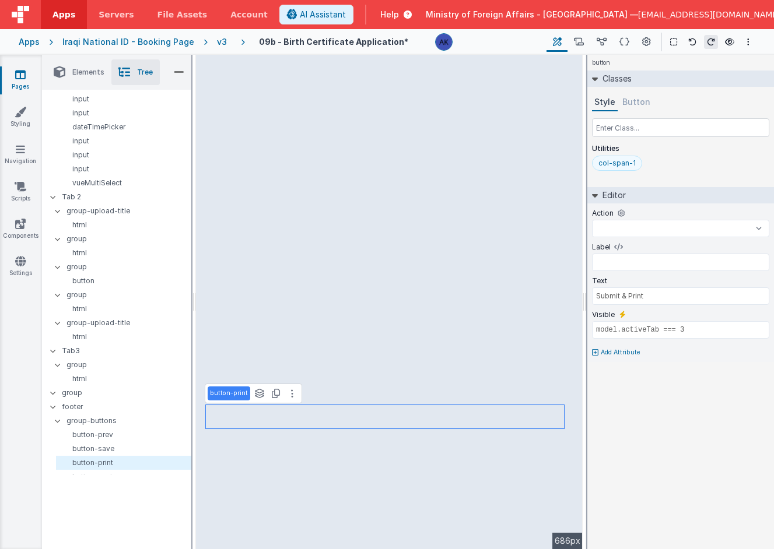
click at [598, 164] on div "col-span-1" at bounding box center [616, 163] width 37 height 9
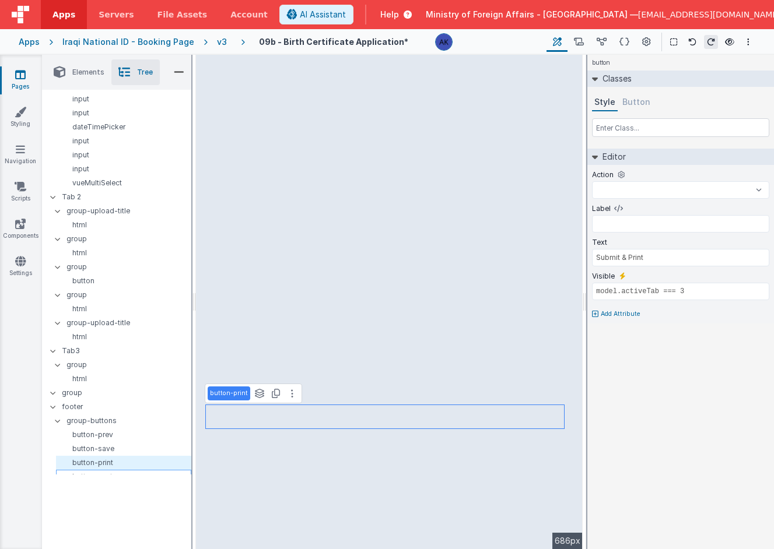
click at [134, 472] on p "button-next" at bounding box center [126, 476] width 130 height 9
select select "next"
type input "Next"
type input "model.activeTab <= 2"
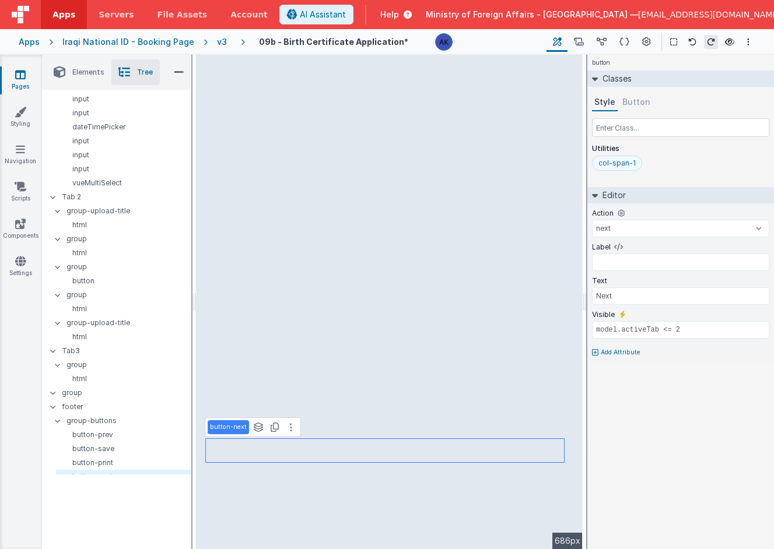
click at [628, 164] on div "col-span-1" at bounding box center [616, 163] width 37 height 9
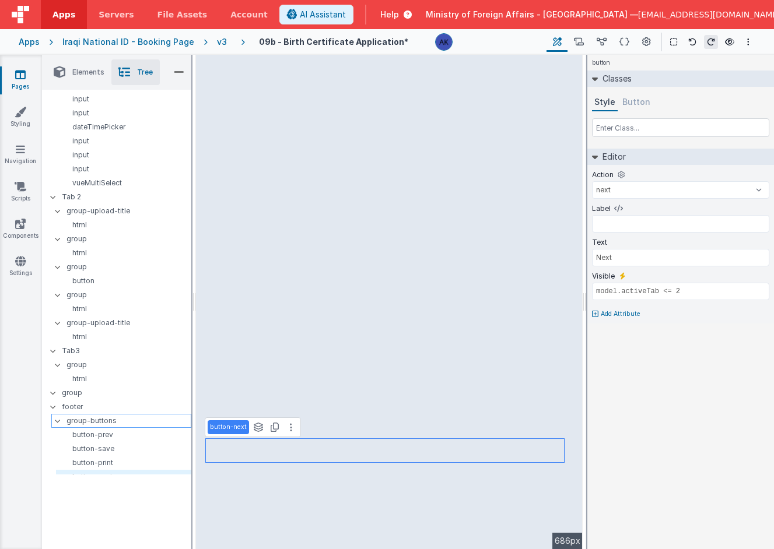
click at [71, 414] on p "group-buttons" at bounding box center [128, 420] width 124 height 13
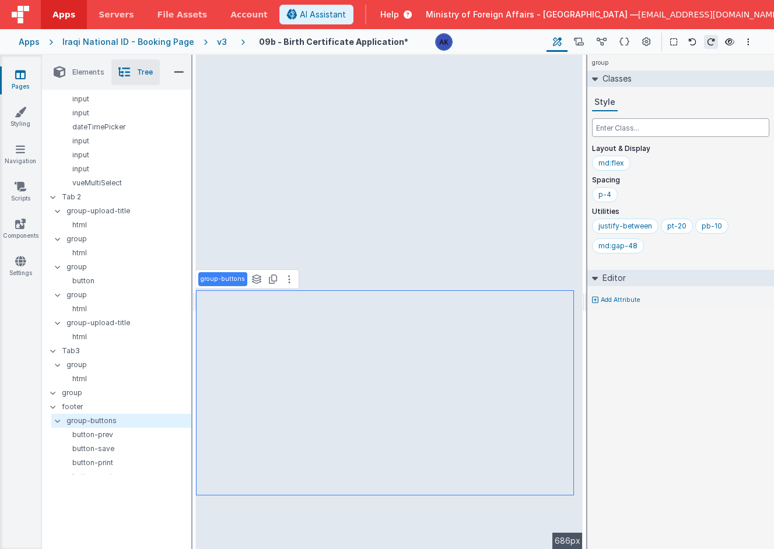
click at [611, 128] on input "text" at bounding box center [680, 127] width 177 height 19
type input "c"
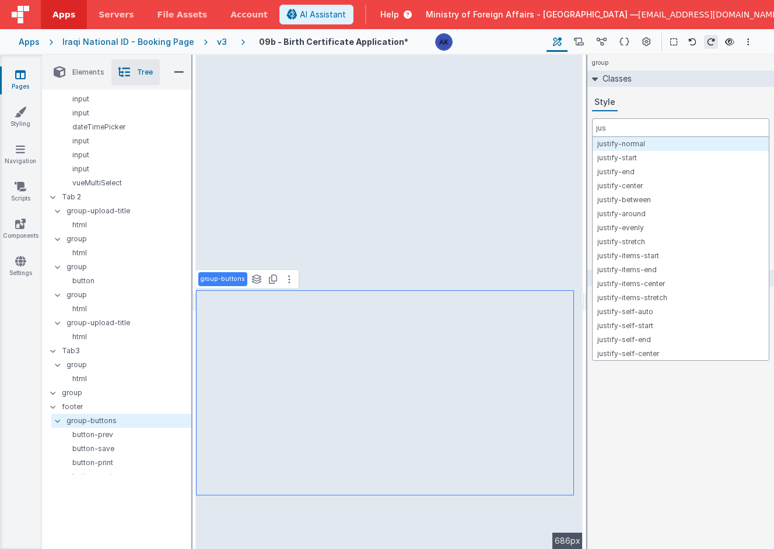
type input "just"
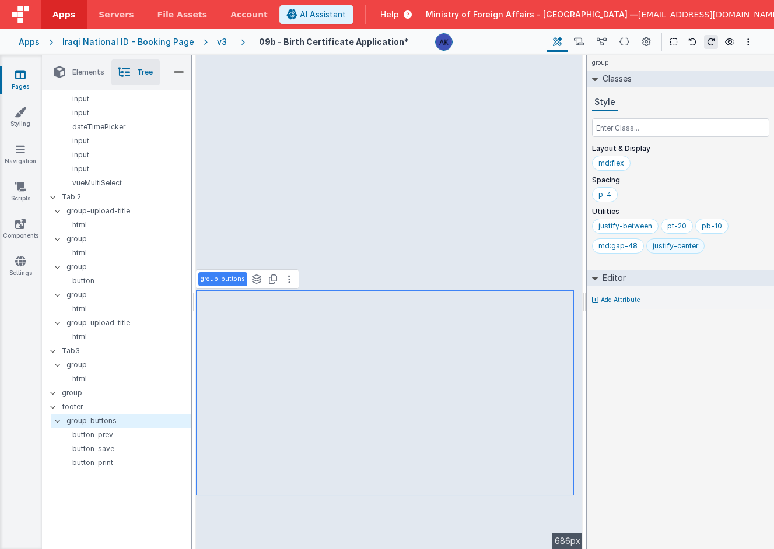
click at [690, 244] on div "justify-center" at bounding box center [674, 245] width 45 height 9
click at [624, 161] on div "md:flex" at bounding box center [611, 163] width 38 height 15
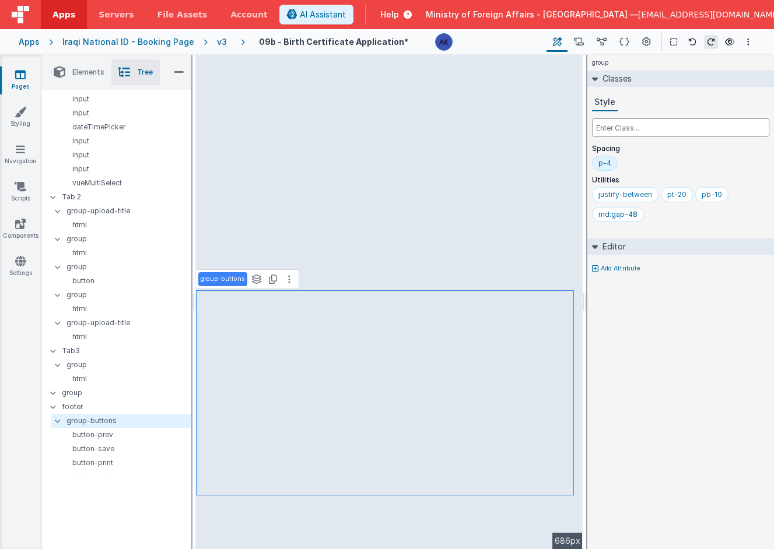
click at [651, 132] on input "text" at bounding box center [680, 127] width 177 height 19
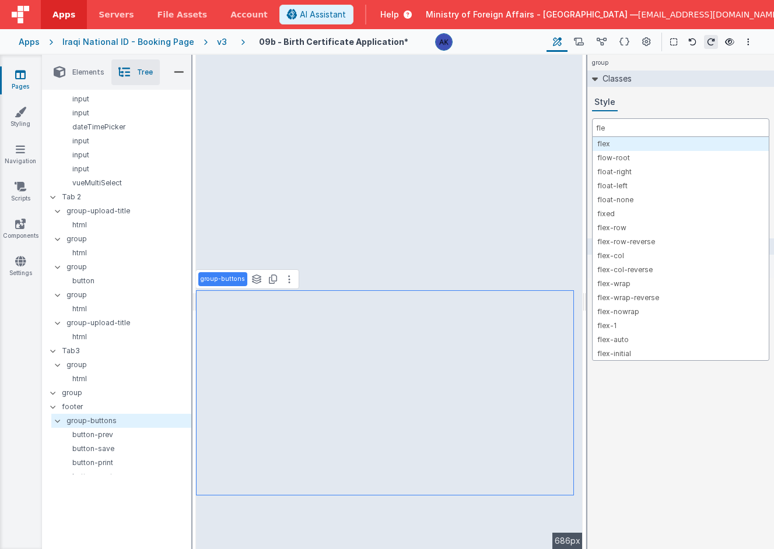
type input "flex"
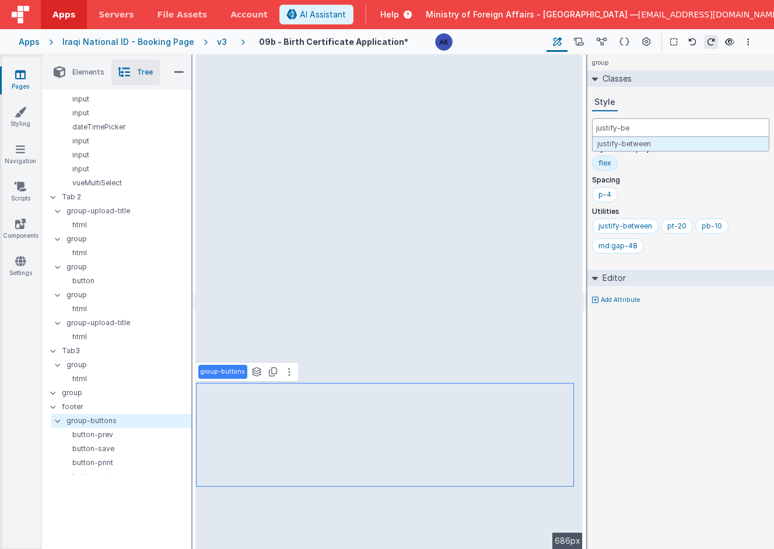
type input "justify-bet"
click at [624, 250] on div "md:gap-48" at bounding box center [617, 245] width 39 height 9
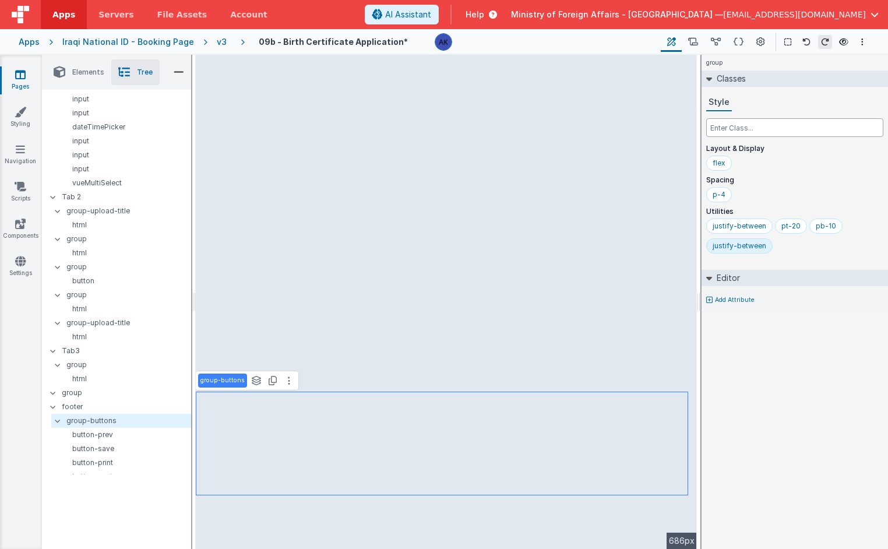
click at [712, 131] on input "text" at bounding box center [795, 127] width 177 height 19
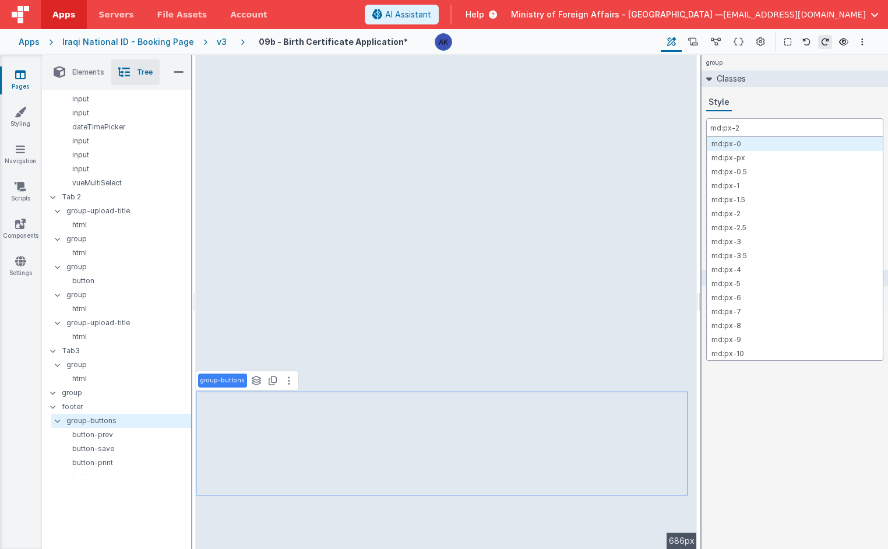
type input "md:px-20"
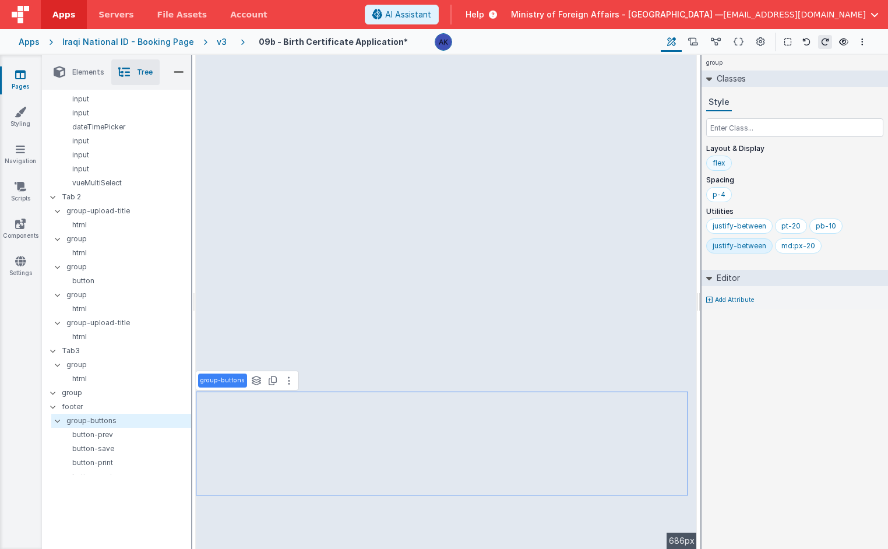
click at [711, 164] on div "flex" at bounding box center [720, 163] width 26 height 15
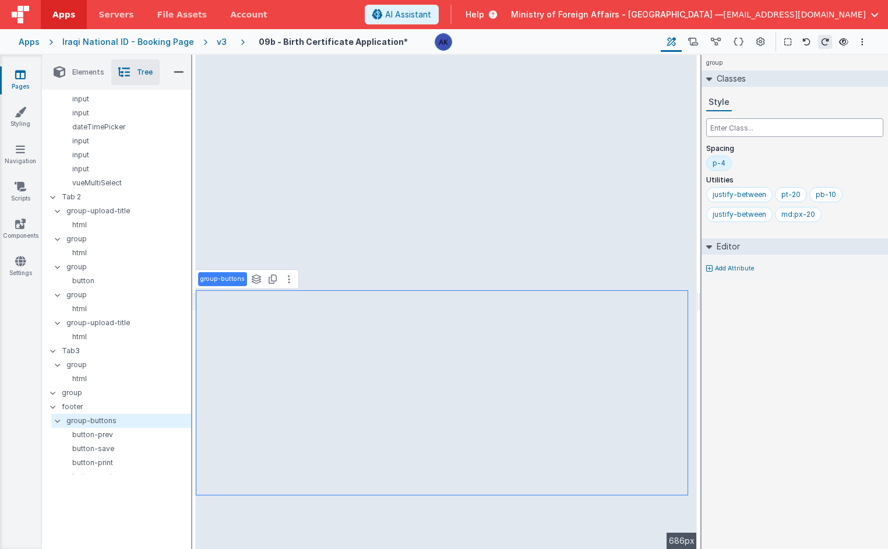
click at [714, 126] on input "text" at bounding box center [795, 127] width 177 height 19
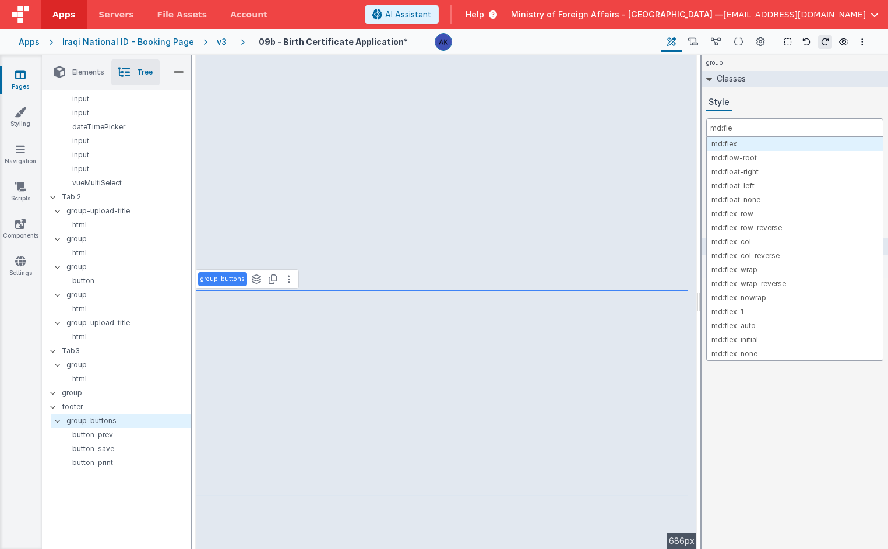
type input "md:flex"
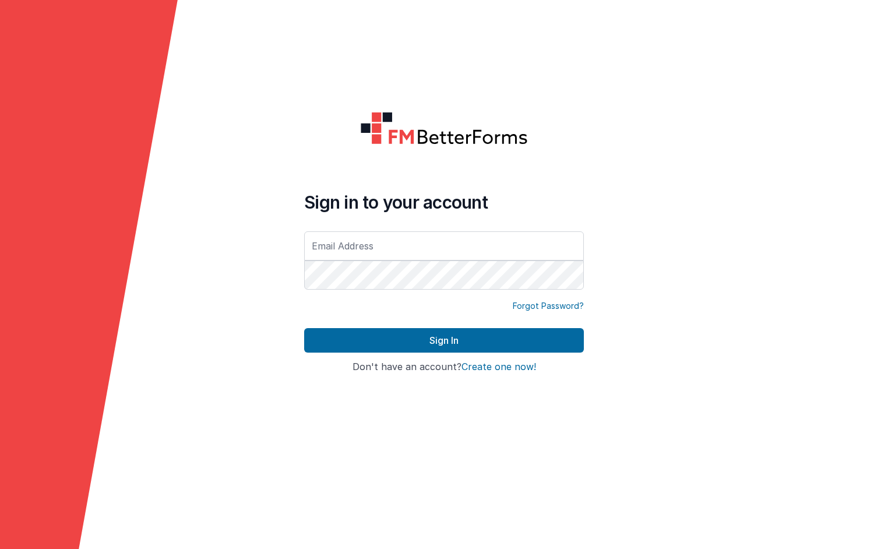
click at [406, 248] on input "text" at bounding box center [444, 245] width 280 height 29
type input "[EMAIL_ADDRESS][DOMAIN_NAME]"
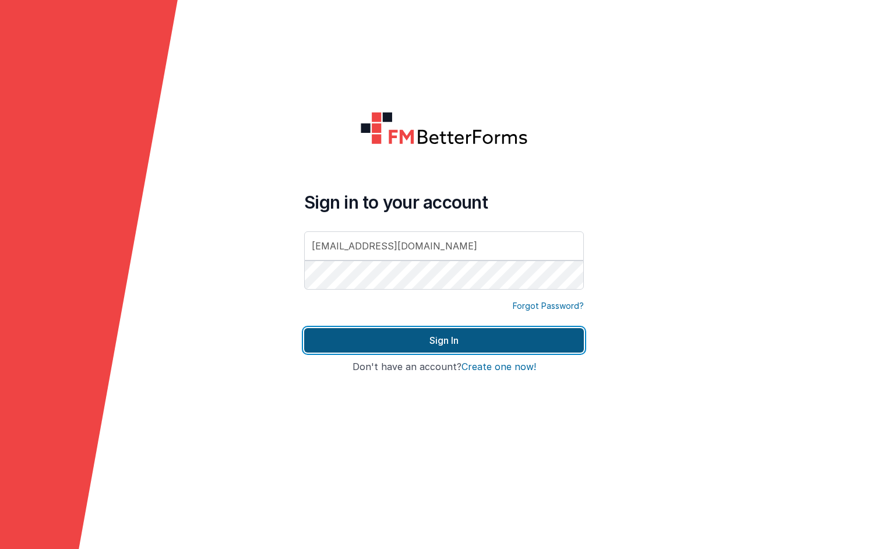
click at [441, 345] on button "Sign In" at bounding box center [444, 340] width 280 height 24
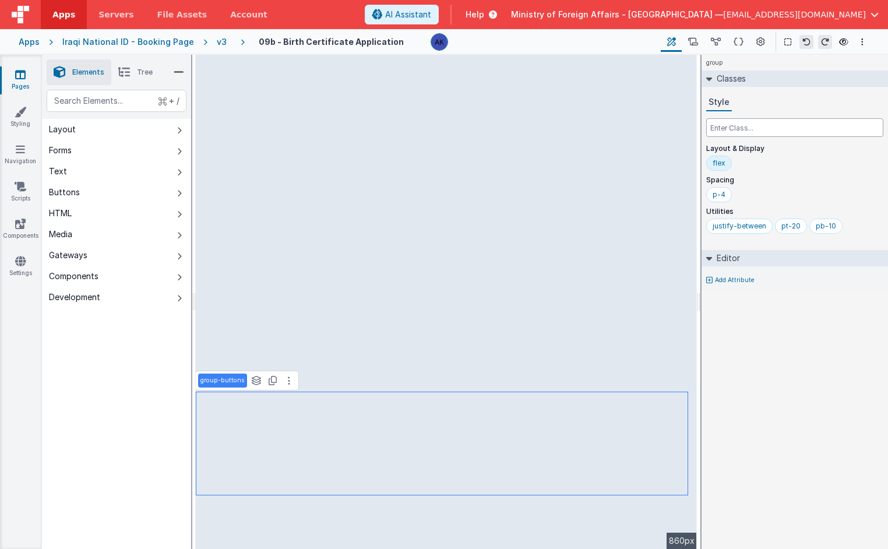
click at [723, 125] on input "text" at bounding box center [795, 127] width 177 height 19
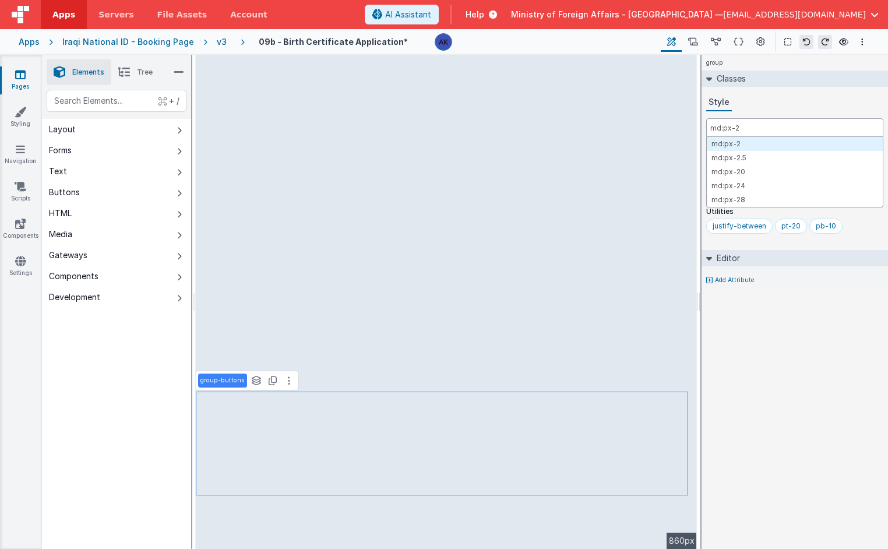
type input "md:px-20"
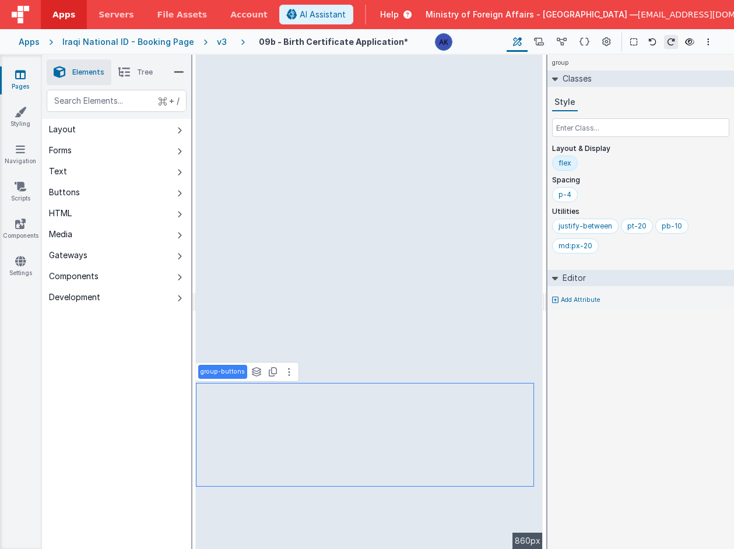
click at [570, 162] on div "flex" at bounding box center [564, 163] width 13 height 9
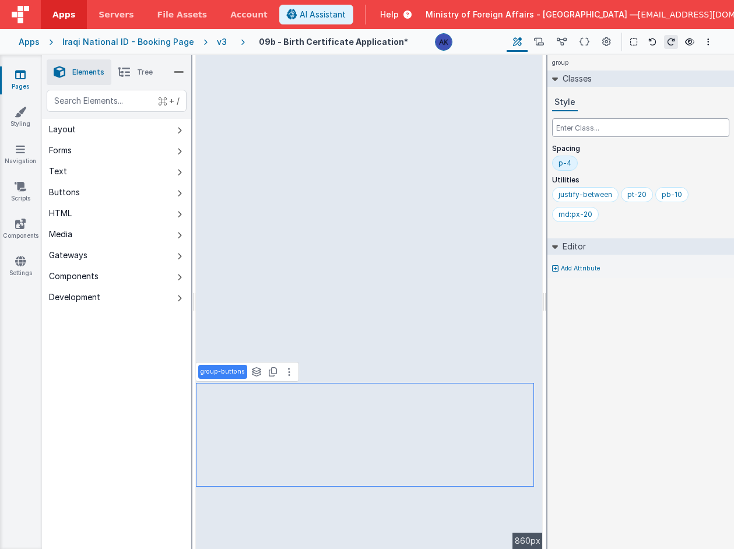
click at [579, 124] on input "text" at bounding box center [640, 127] width 177 height 19
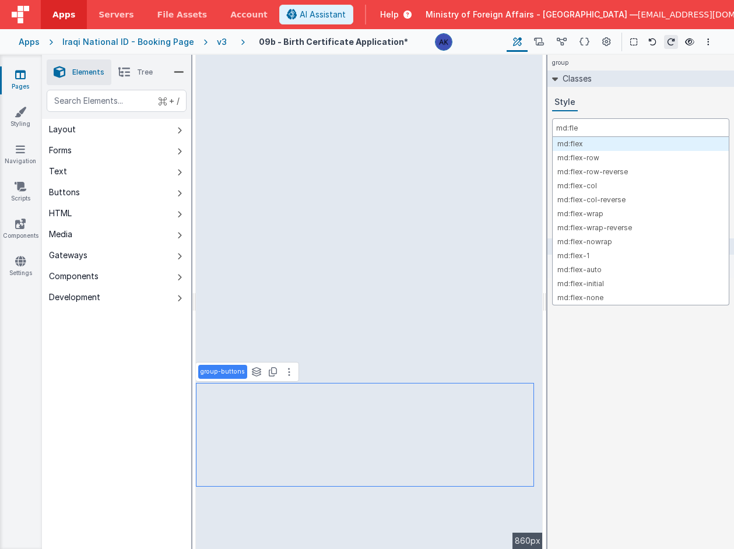
type input "md:flex"
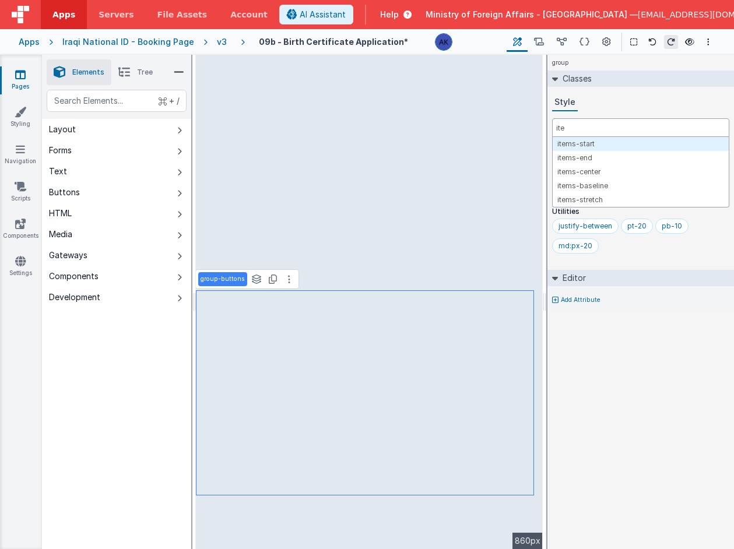
type input "item"
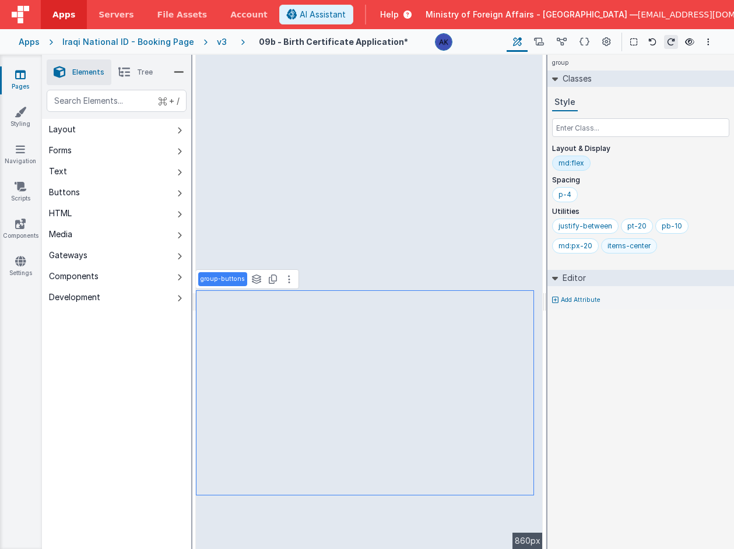
click at [644, 247] on div "items-center" at bounding box center [628, 245] width 43 height 9
select select "previous"
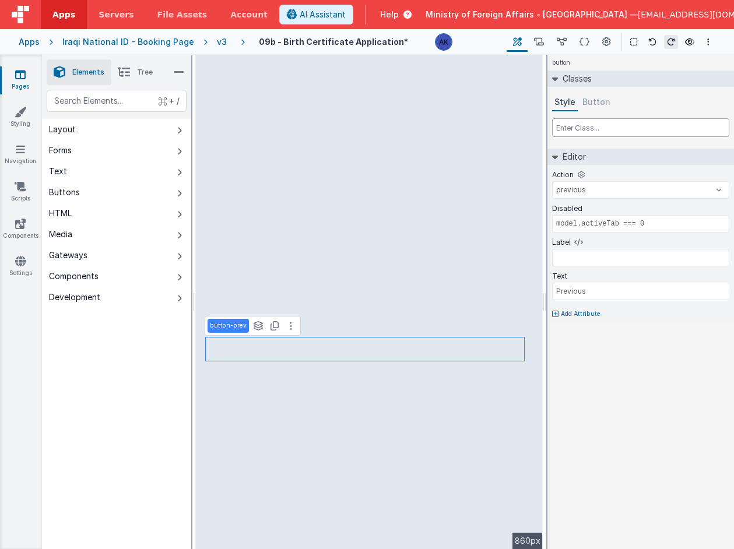
click at [566, 131] on input "text" at bounding box center [640, 127] width 177 height 19
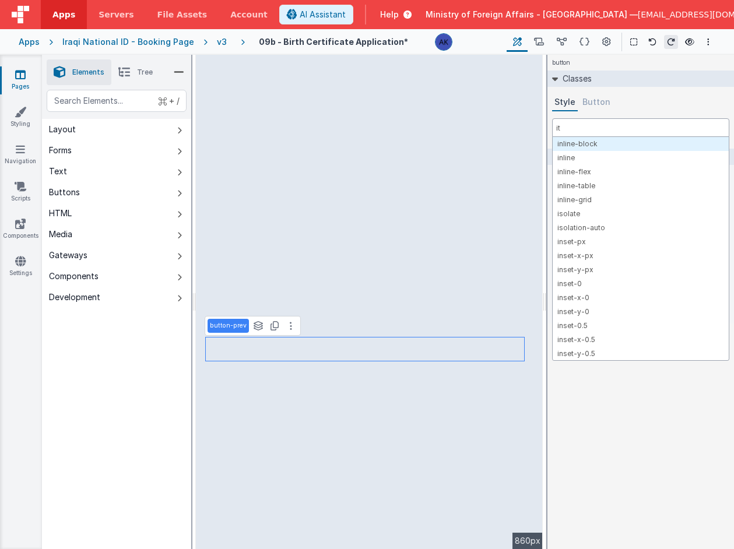
type input "ite"
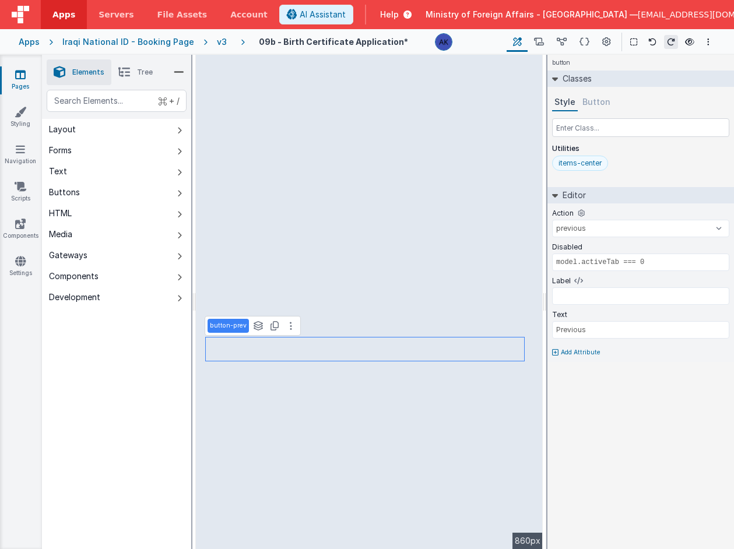
click at [570, 164] on div "items-center" at bounding box center [579, 163] width 43 height 9
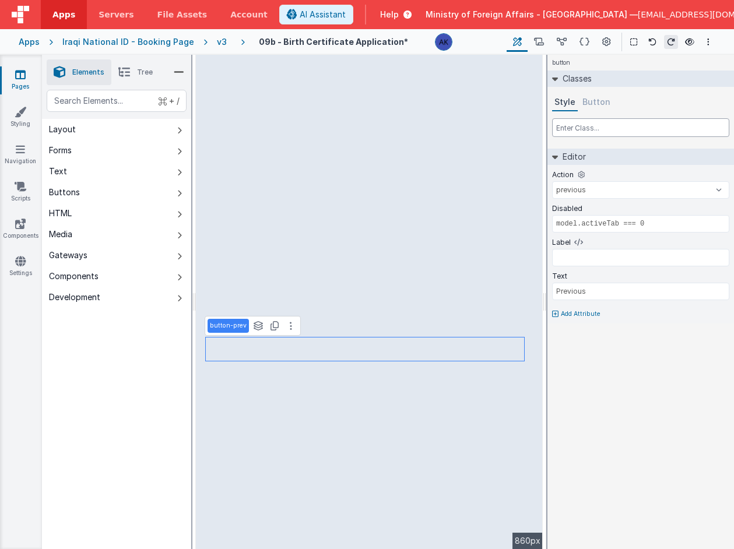
click at [574, 122] on input "text" at bounding box center [640, 127] width 177 height 19
click at [603, 102] on button "Button" at bounding box center [596, 102] width 33 height 17
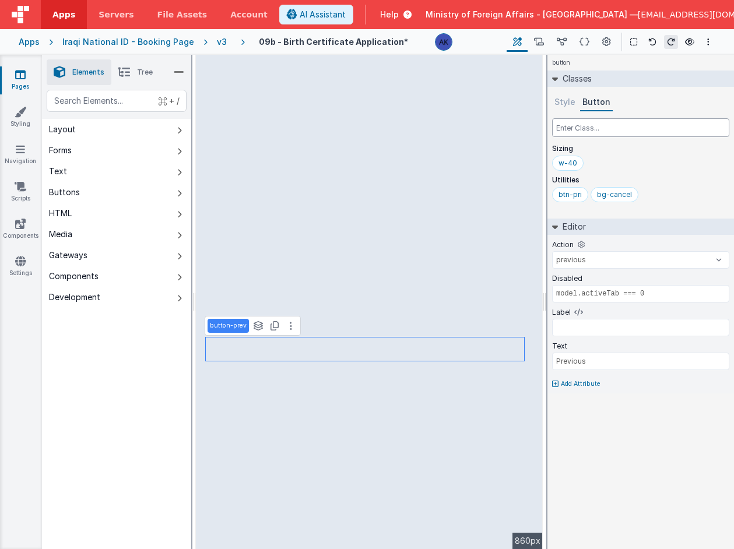
click at [609, 129] on input "text" at bounding box center [640, 127] width 177 height 19
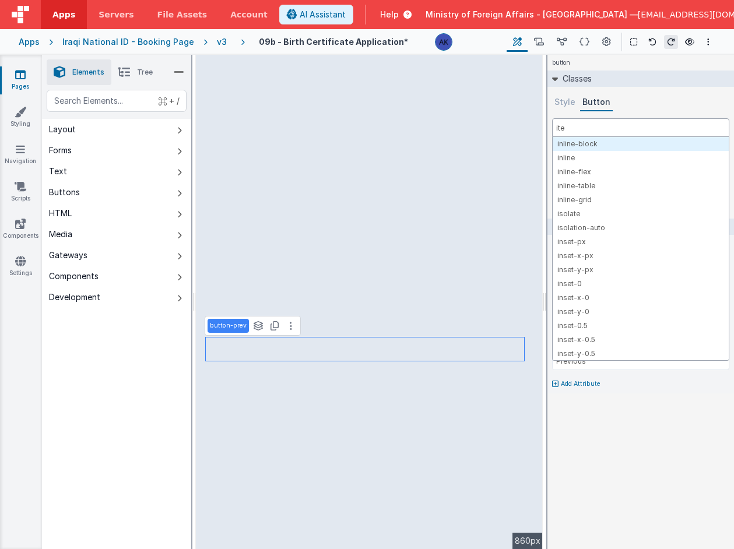
type input "item"
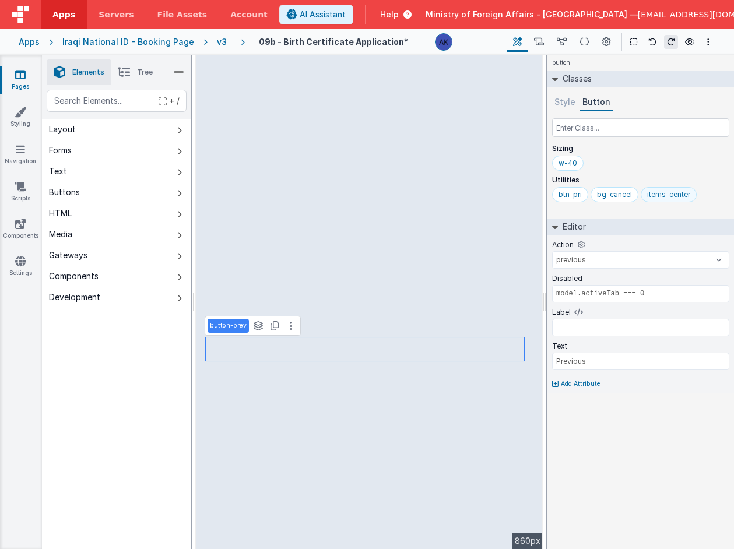
click at [669, 195] on div "items-center" at bounding box center [668, 194] width 43 height 9
click at [568, 107] on button "Style" at bounding box center [565, 102] width 26 height 17
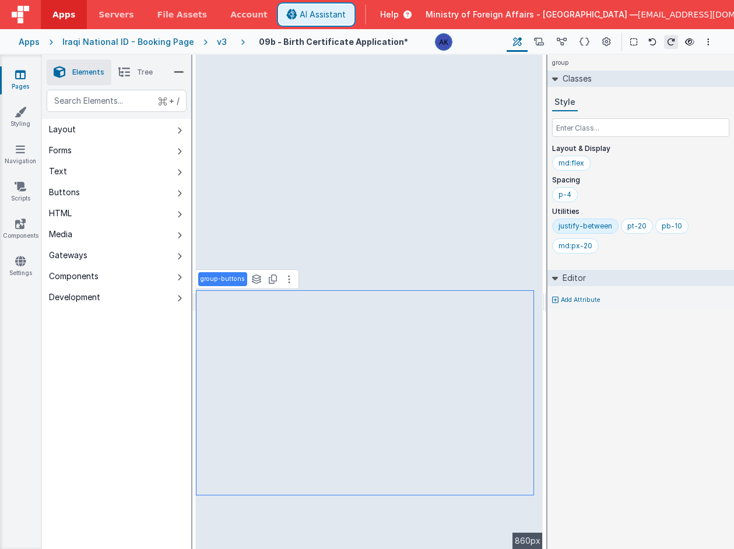
click at [346, 17] on span "AI Assistant" at bounding box center [323, 15] width 46 height 12
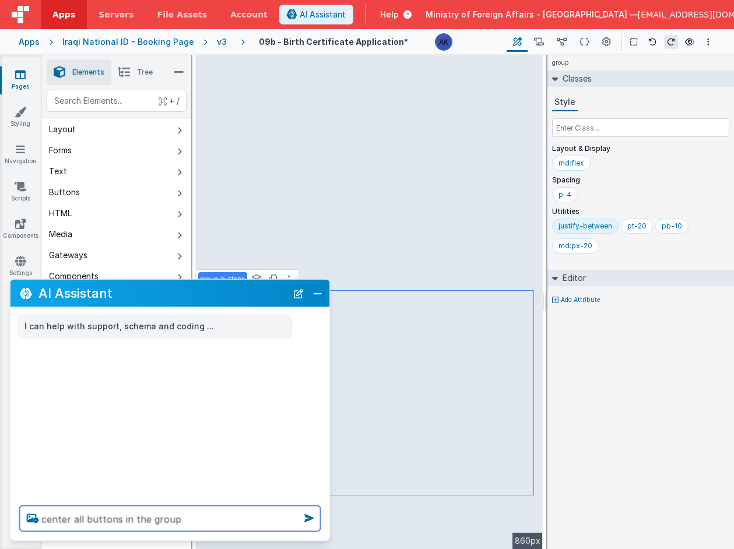
type textarea "center all buttons in the group"
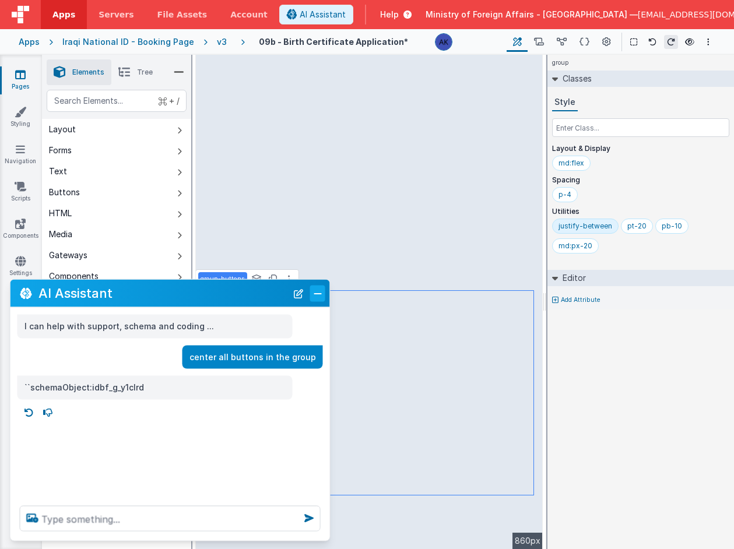
click at [314, 290] on button "Close" at bounding box center [317, 293] width 15 height 16
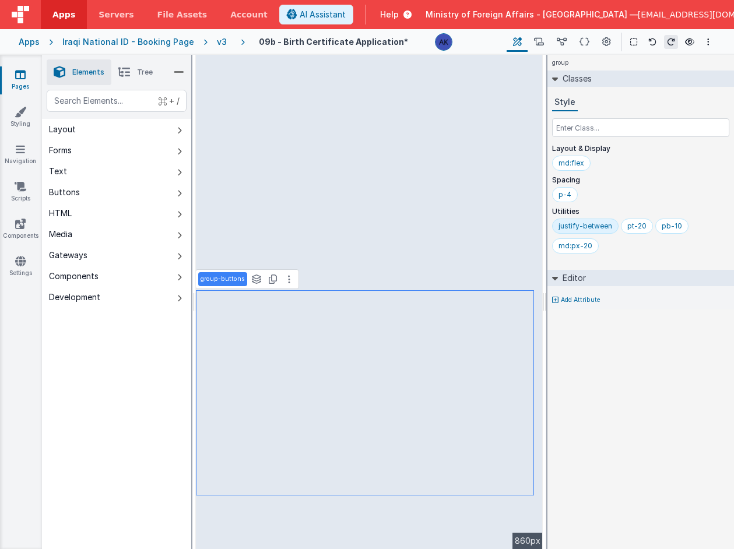
click at [557, 230] on div "justify-between" at bounding box center [585, 226] width 66 height 15
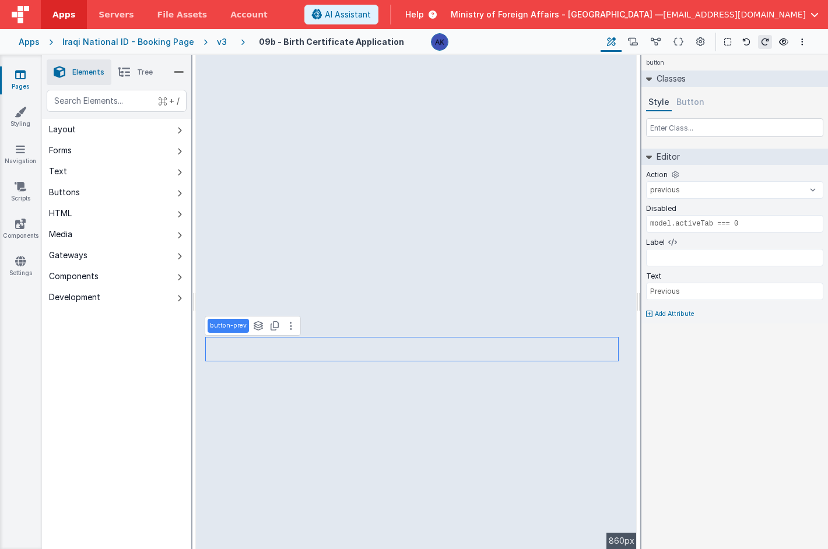
click at [690, 102] on button "Button" at bounding box center [690, 102] width 33 height 17
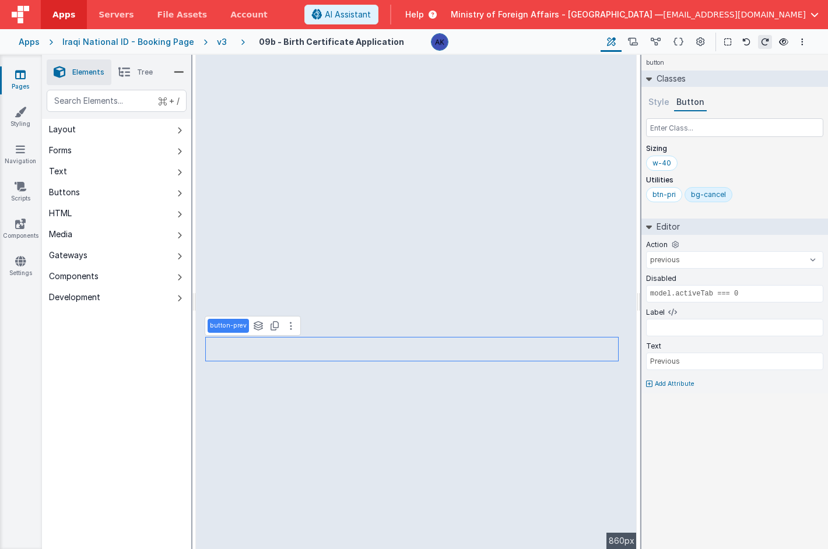
click at [664, 103] on button "Style" at bounding box center [659, 102] width 26 height 17
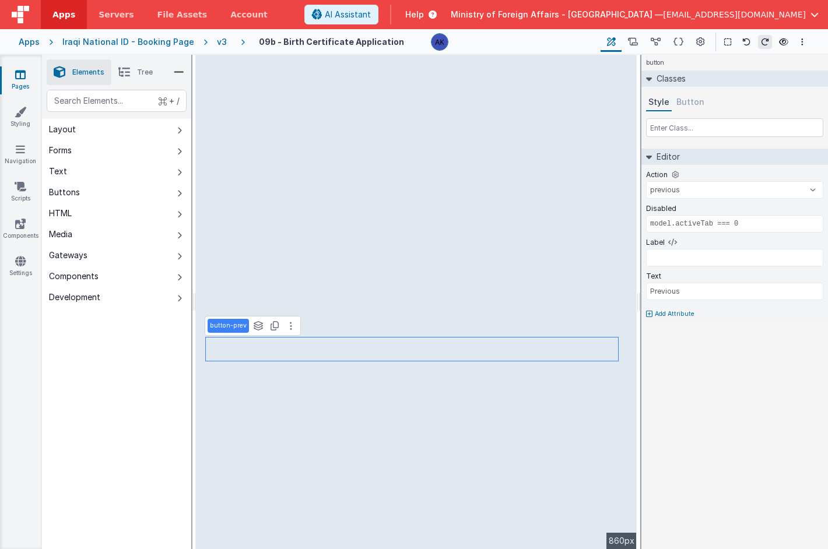
select select "save"
type input "model.activeTab >= 0 && model.activeTab <= 2"
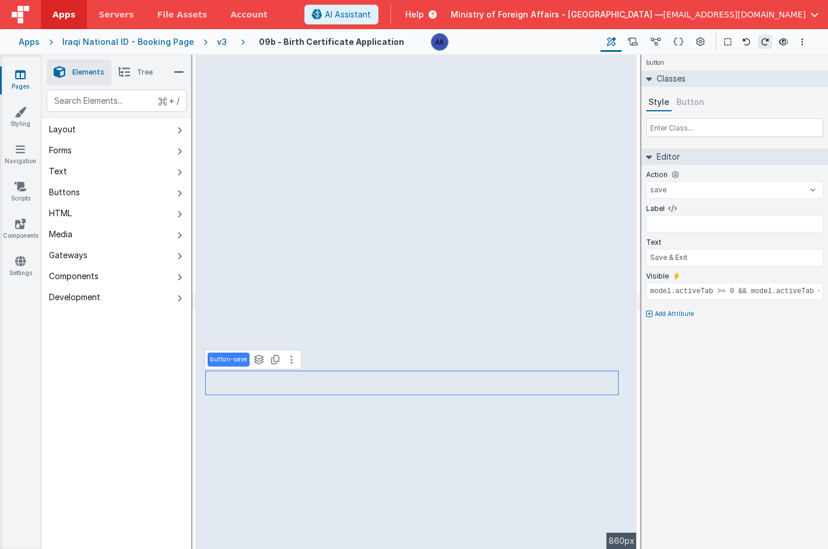
select select
type input "model.activeTab === 3"
type input "Submit & Print"
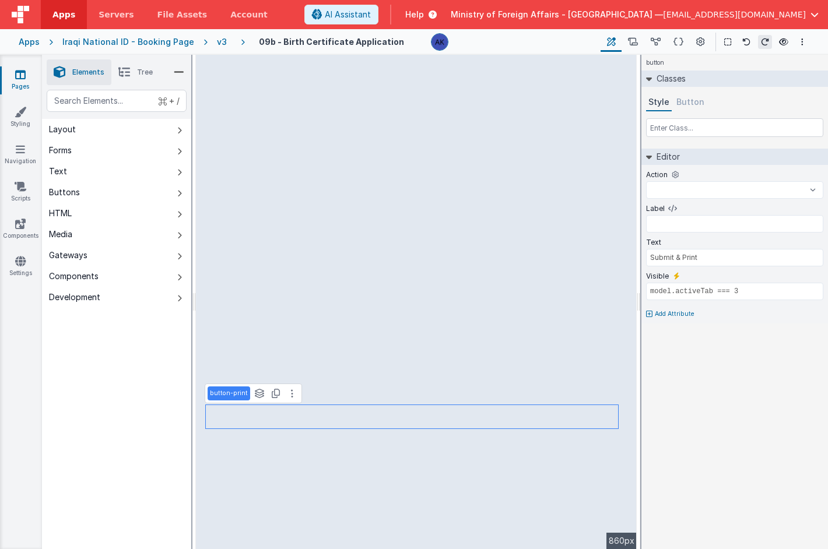
select select "next"
type input "model.activeTab <= 2"
type input "Next"
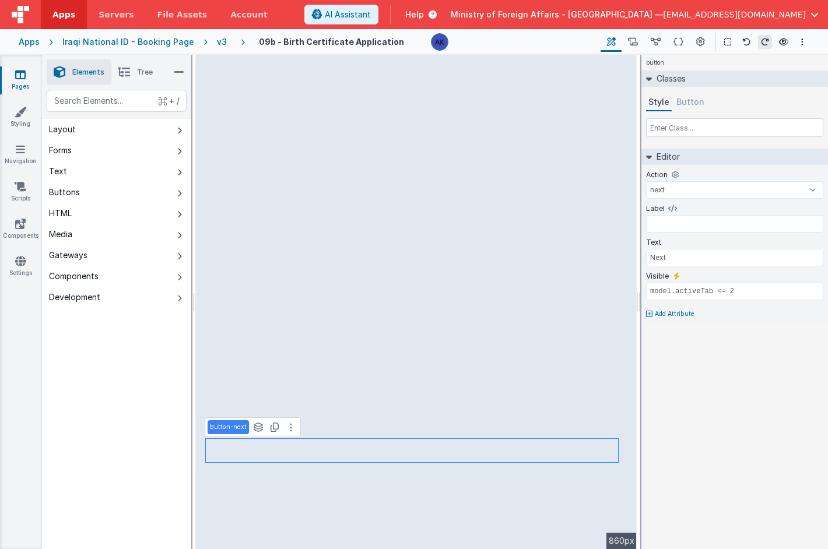
select select
type input "model.activeTab === 3"
type input "Submit & Print"
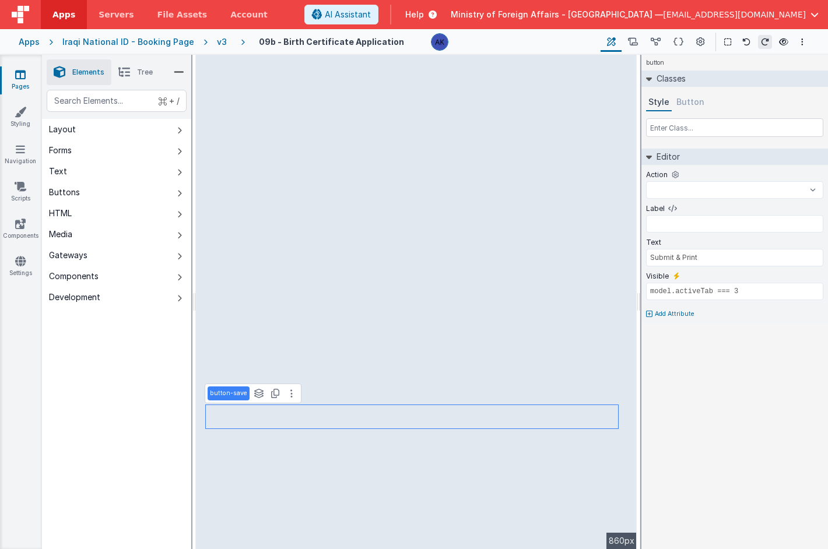
select select "save"
type input "model.activeTab >= 0 && model.activeTab <= 2"
type input "Save & Exit"
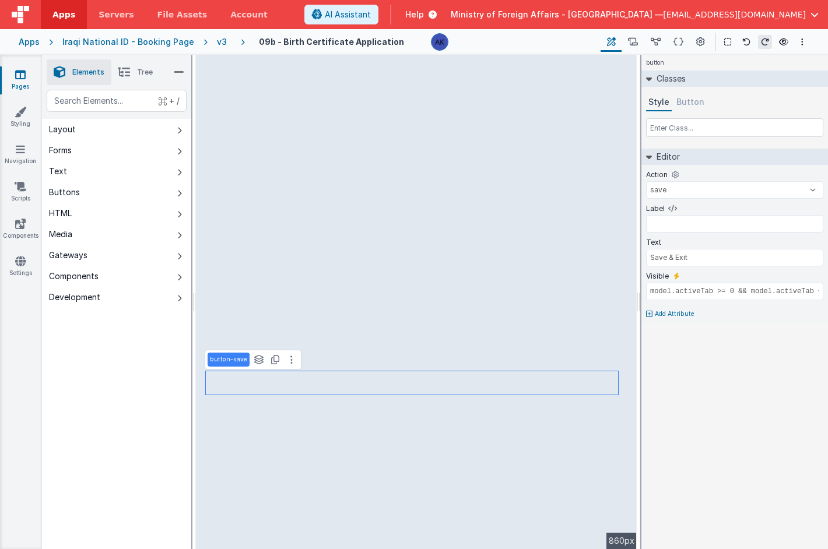
select select "previous"
type input "model.activeTab === 0"
type input "Previous"
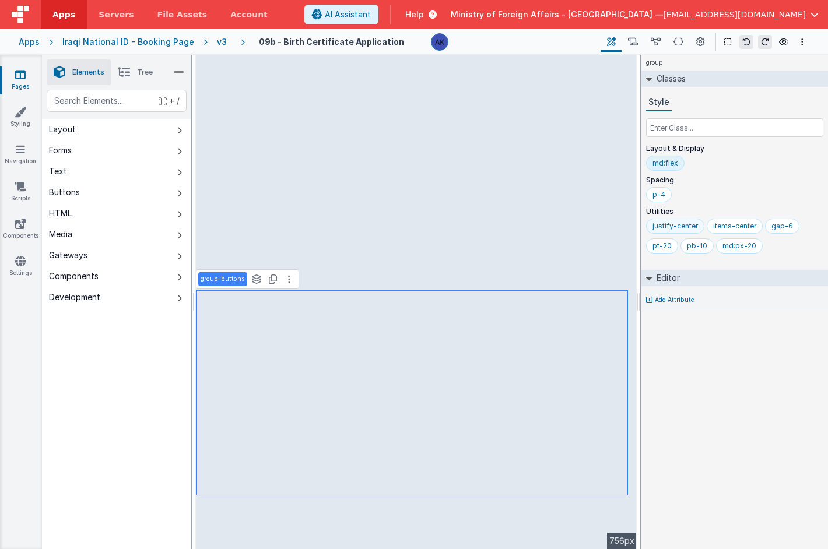
click at [670, 230] on div "justify-center" at bounding box center [674, 226] width 45 height 9
click at [677, 129] on input "text" at bounding box center [734, 127] width 177 height 19
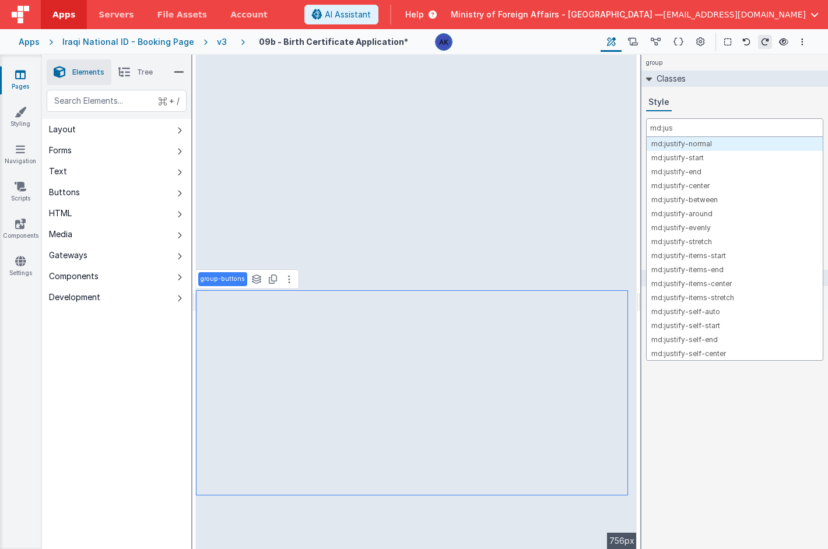
type input "md:just"
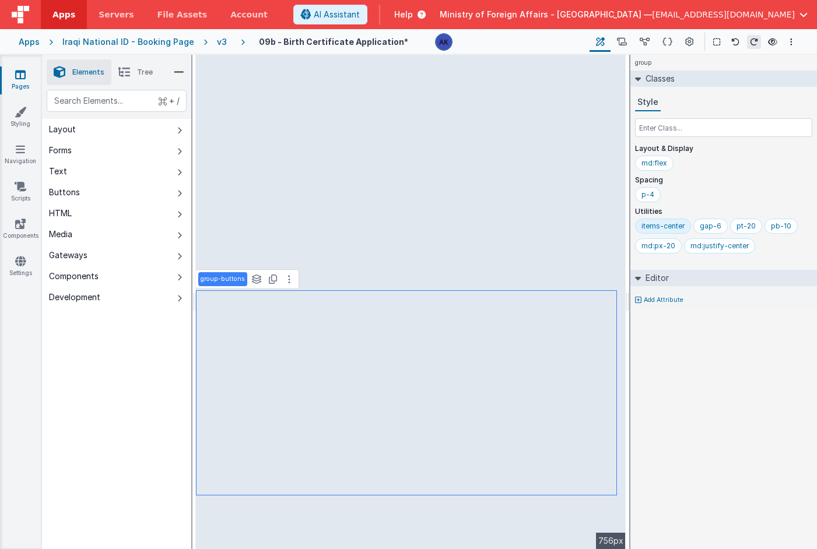
click at [668, 223] on div "items-center" at bounding box center [662, 226] width 43 height 9
